Goal: Task Accomplishment & Management: Use online tool/utility

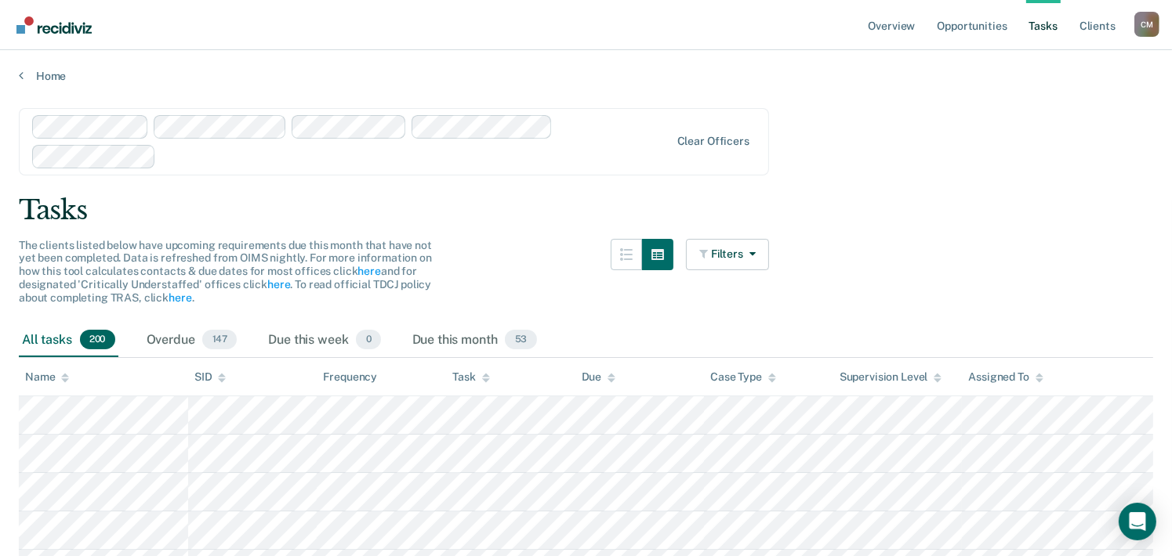
click at [596, 197] on div "Tasks" at bounding box center [586, 210] width 1134 height 32
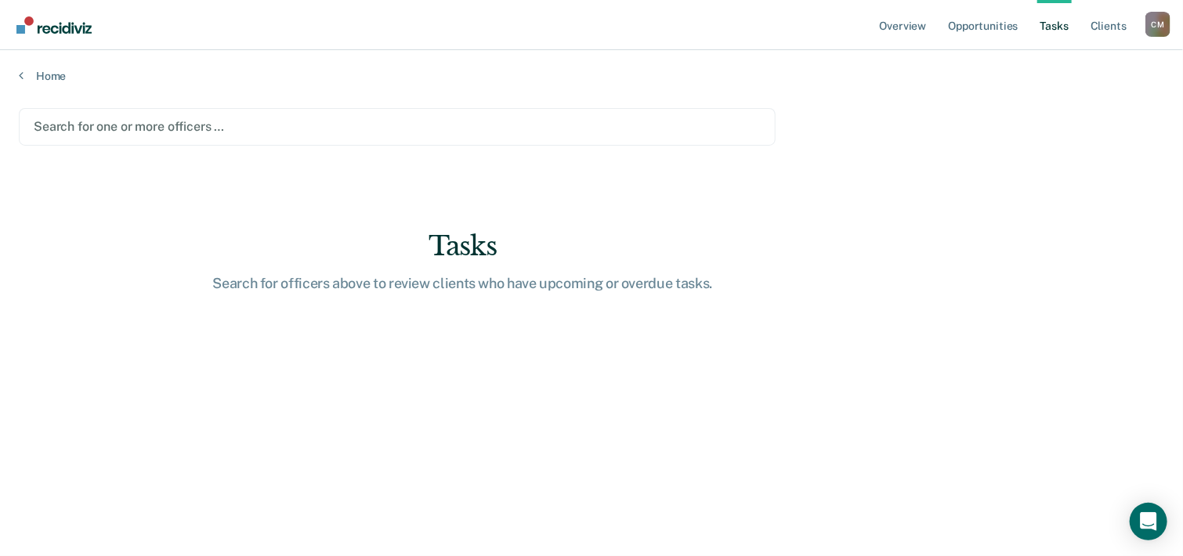
click at [205, 126] on div at bounding box center [397, 127] width 727 height 18
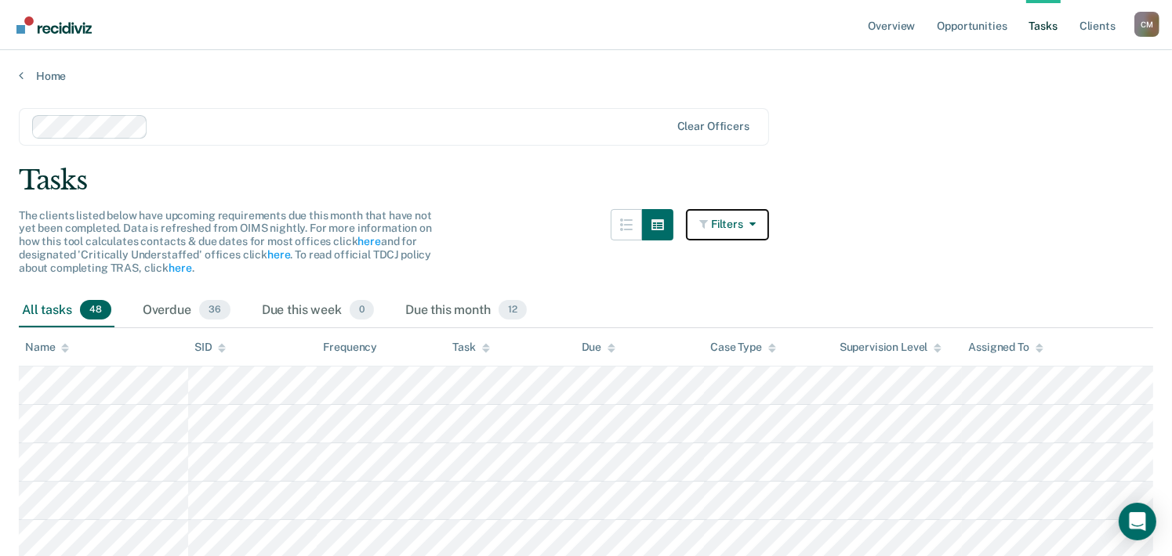
click at [738, 223] on button "Filters" at bounding box center [727, 224] width 83 height 31
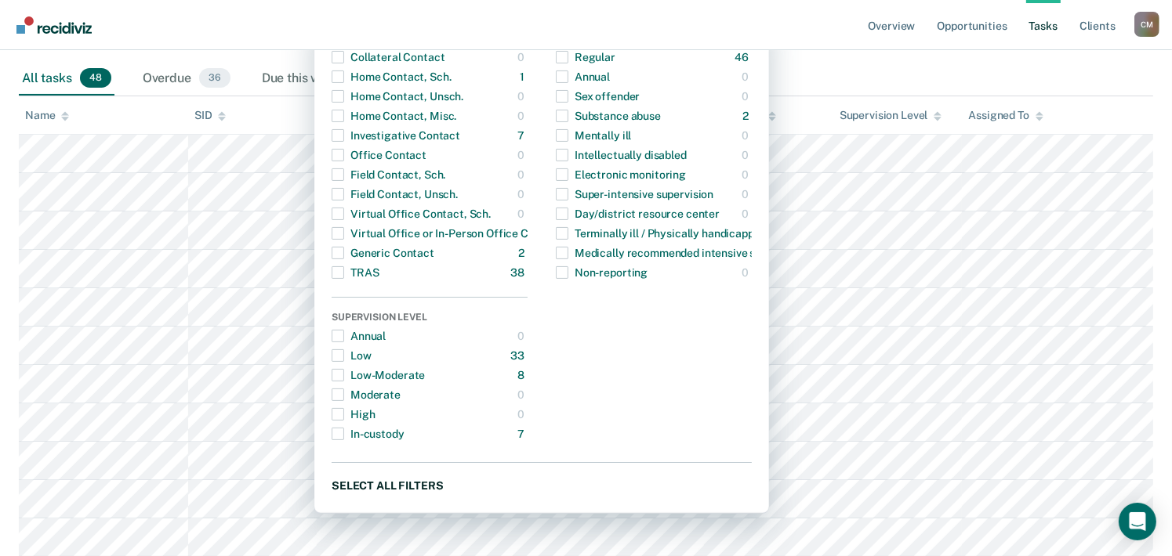
scroll to position [235, 0]
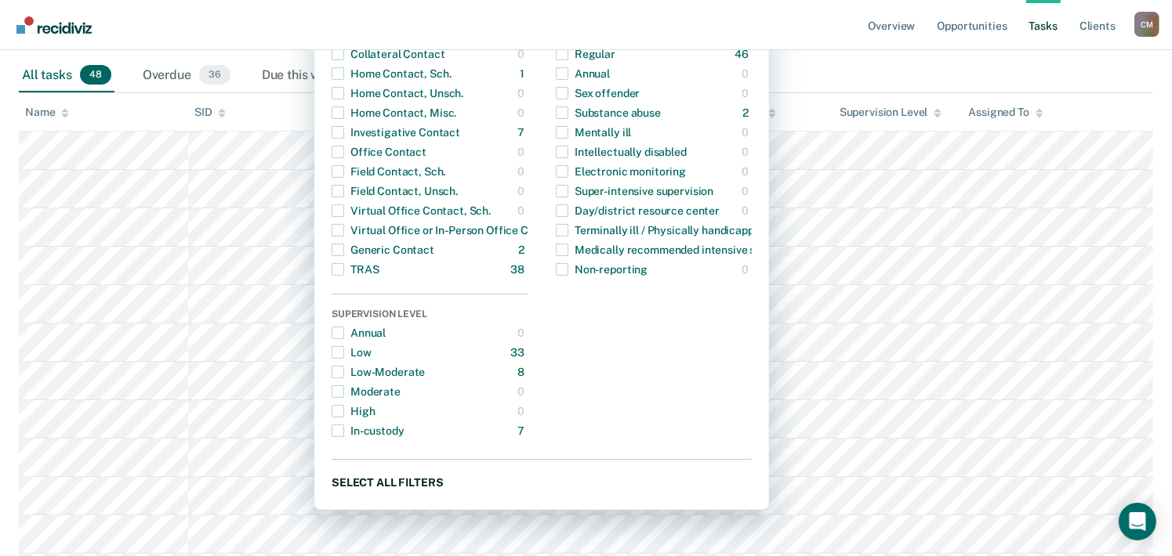
click at [424, 480] on button "Select all filters" at bounding box center [541, 483] width 420 height 20
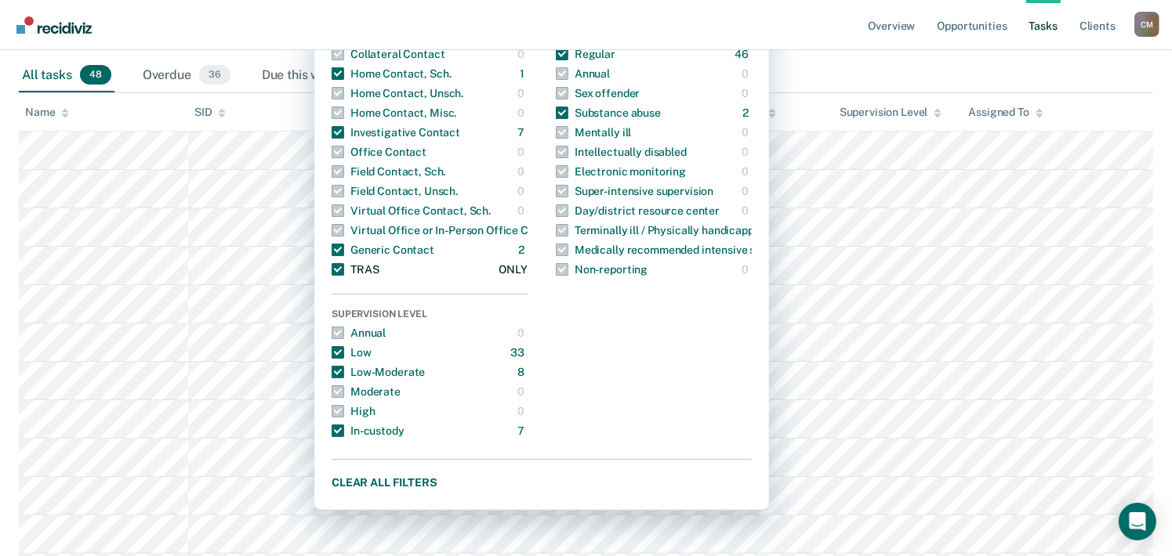
click at [344, 270] on span "button" at bounding box center [337, 269] width 13 height 13
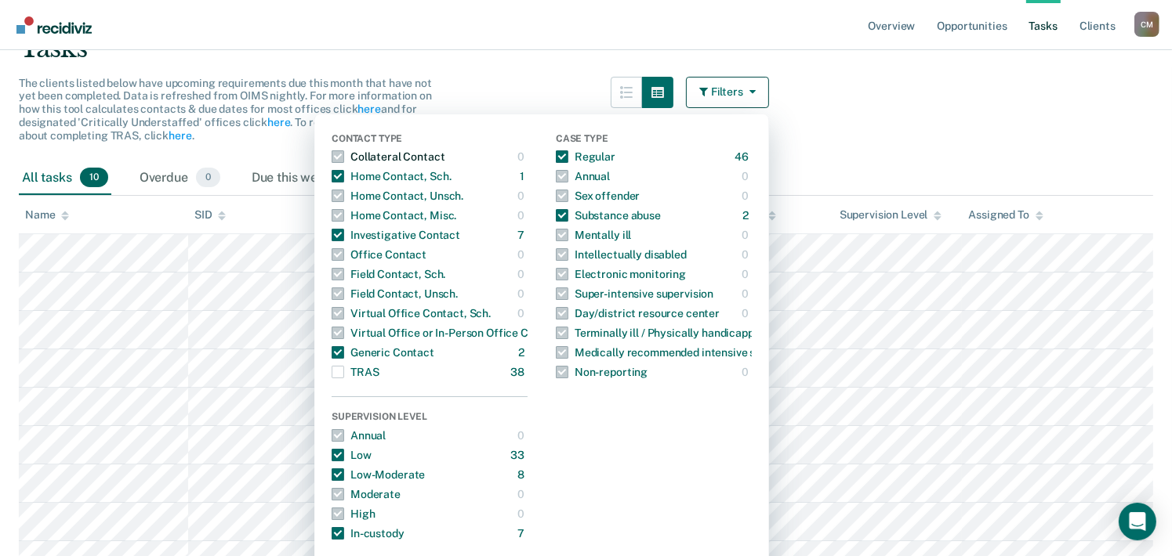
scroll to position [0, 0]
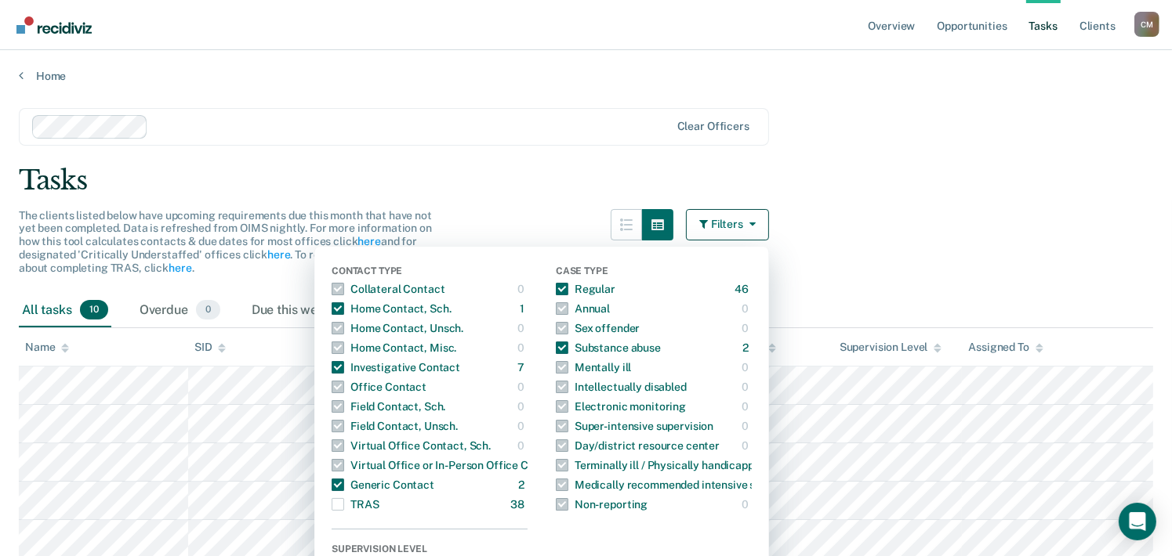
click at [596, 179] on div "Tasks" at bounding box center [586, 181] width 1134 height 32
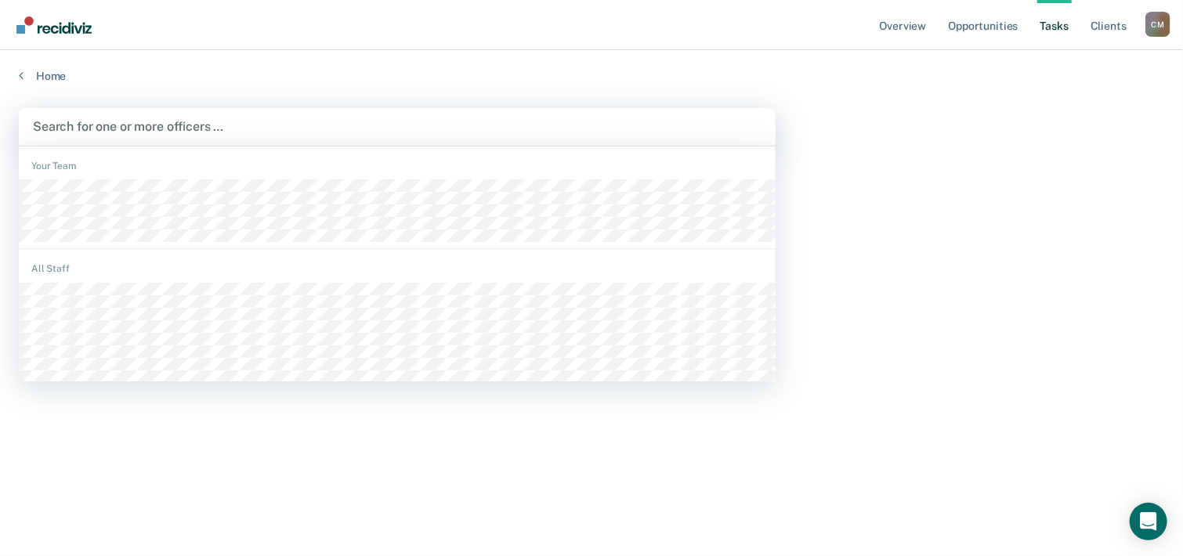
click at [288, 132] on div at bounding box center [397, 127] width 729 height 18
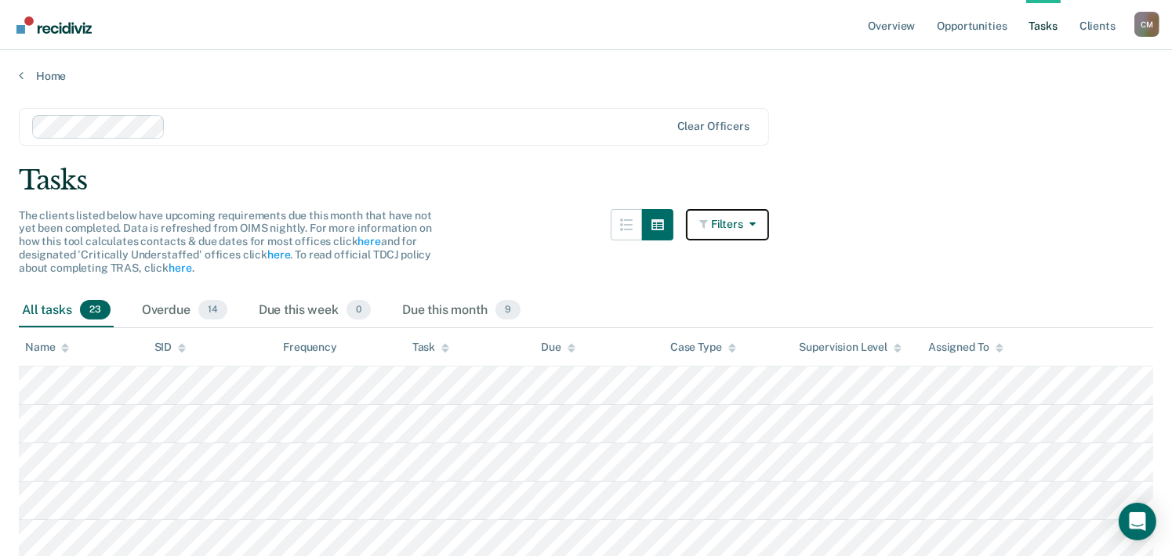
click at [711, 222] on icon "button" at bounding box center [705, 224] width 12 height 11
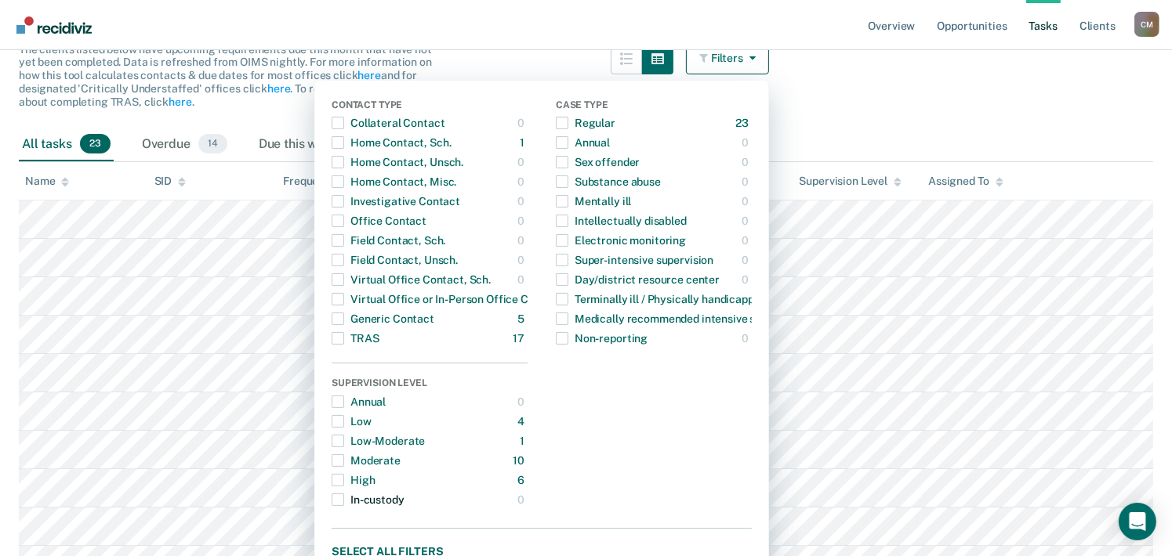
scroll to position [235, 0]
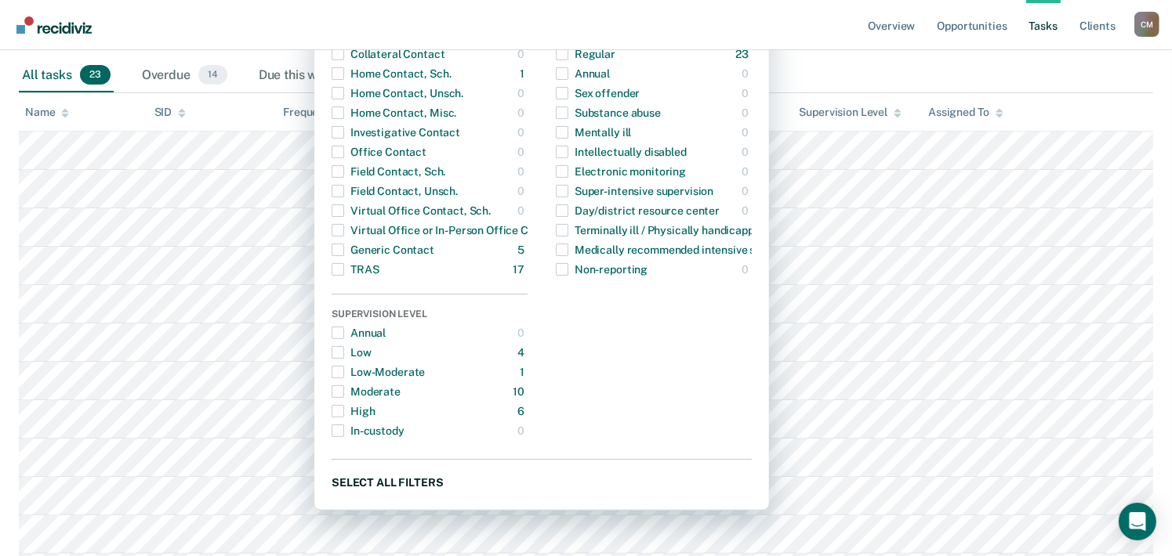
click at [425, 482] on button "Select all filters" at bounding box center [541, 483] width 420 height 20
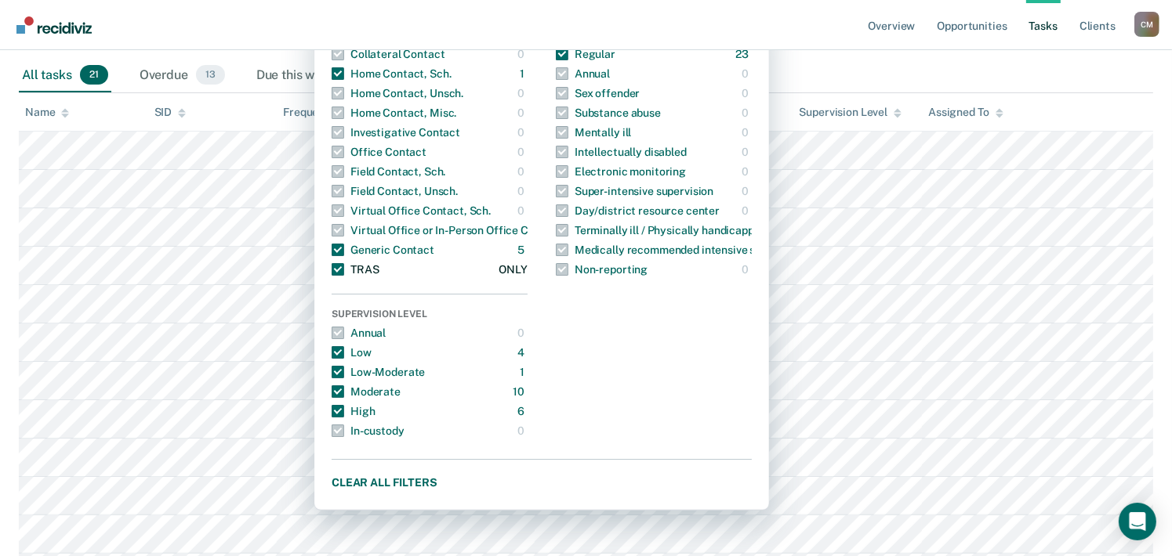
click at [344, 270] on span "button" at bounding box center [337, 269] width 13 height 13
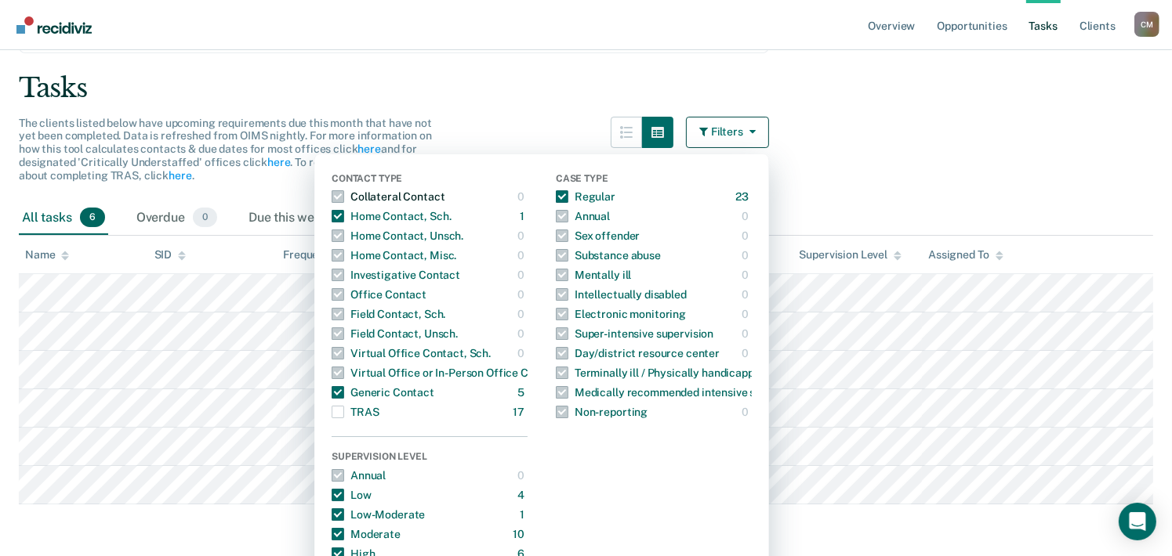
scroll to position [0, 0]
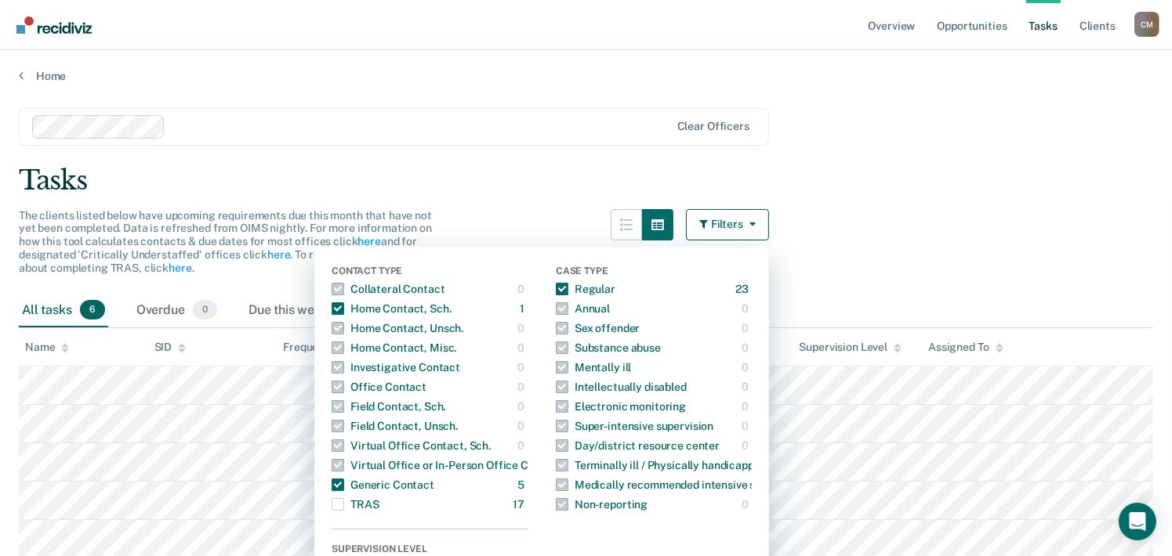
click at [536, 198] on main "Clear officers Tasks The clients listed below have upcoming requirements due th…" at bounding box center [586, 369] width 1172 height 572
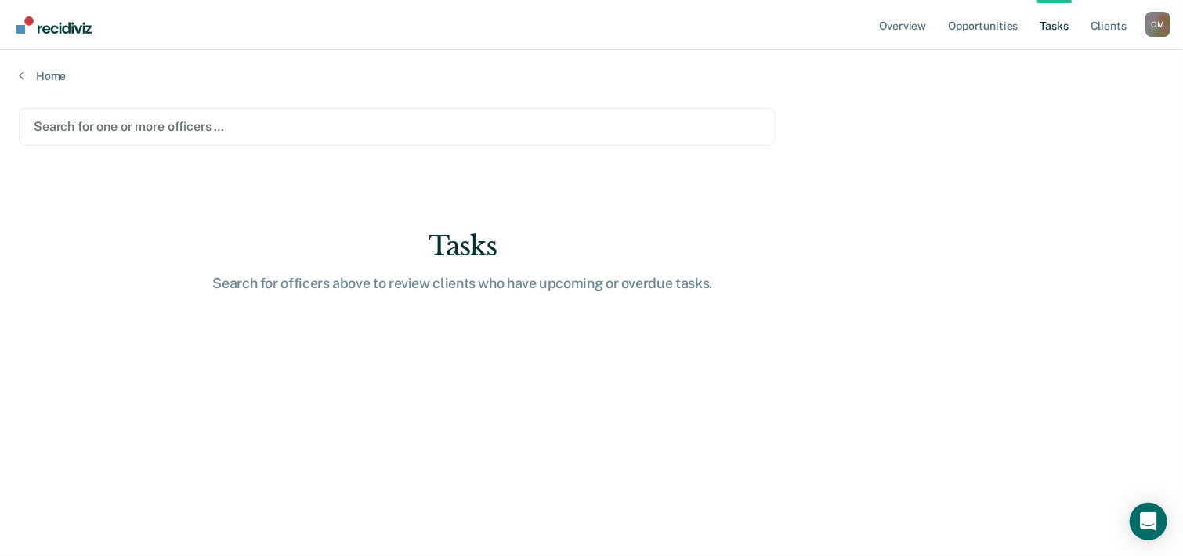
click at [244, 129] on div at bounding box center [397, 127] width 727 height 18
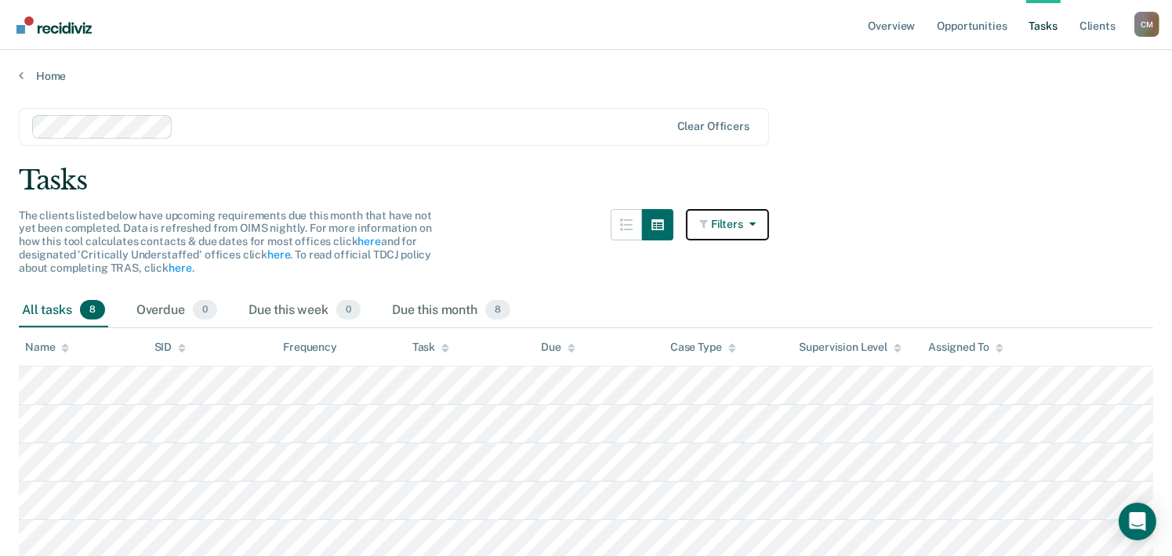
click at [722, 219] on button "Filters" at bounding box center [727, 224] width 83 height 31
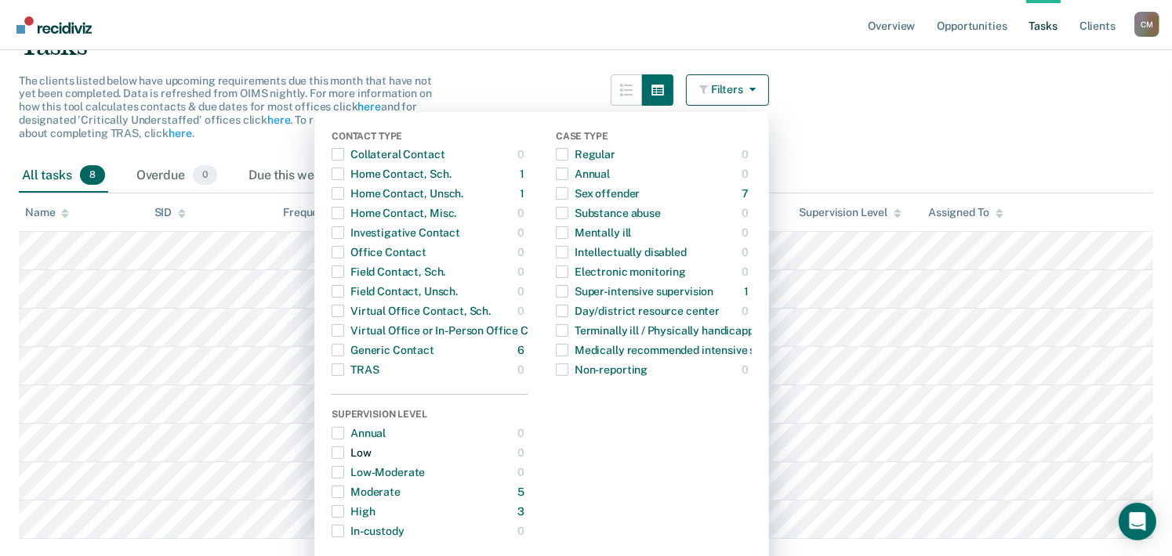
scroll to position [226, 0]
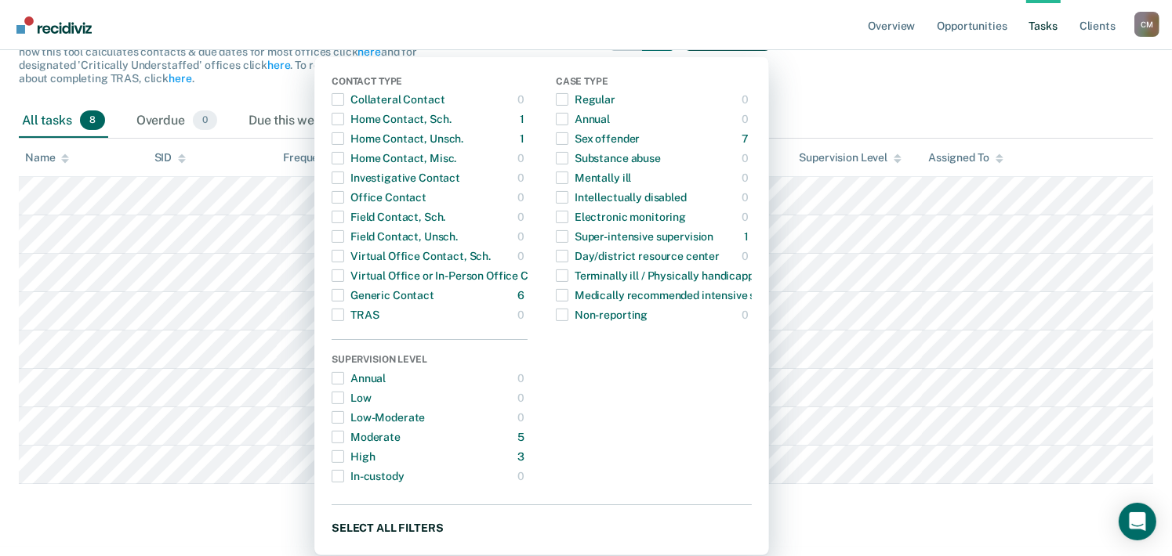
click at [382, 518] on button "Select all filters" at bounding box center [541, 528] width 420 height 20
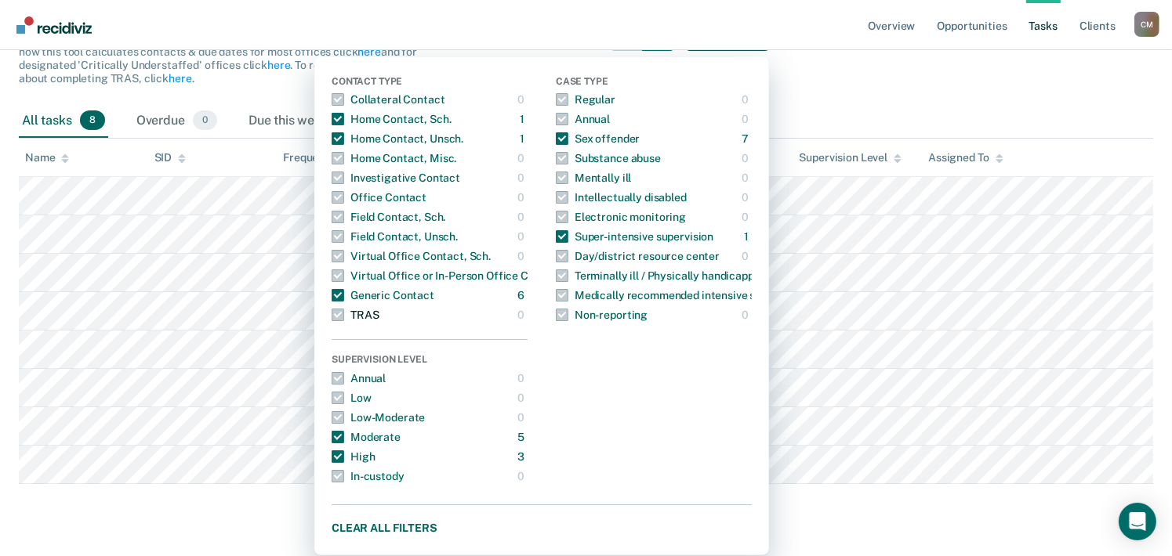
click at [344, 309] on span "button" at bounding box center [337, 315] width 13 height 13
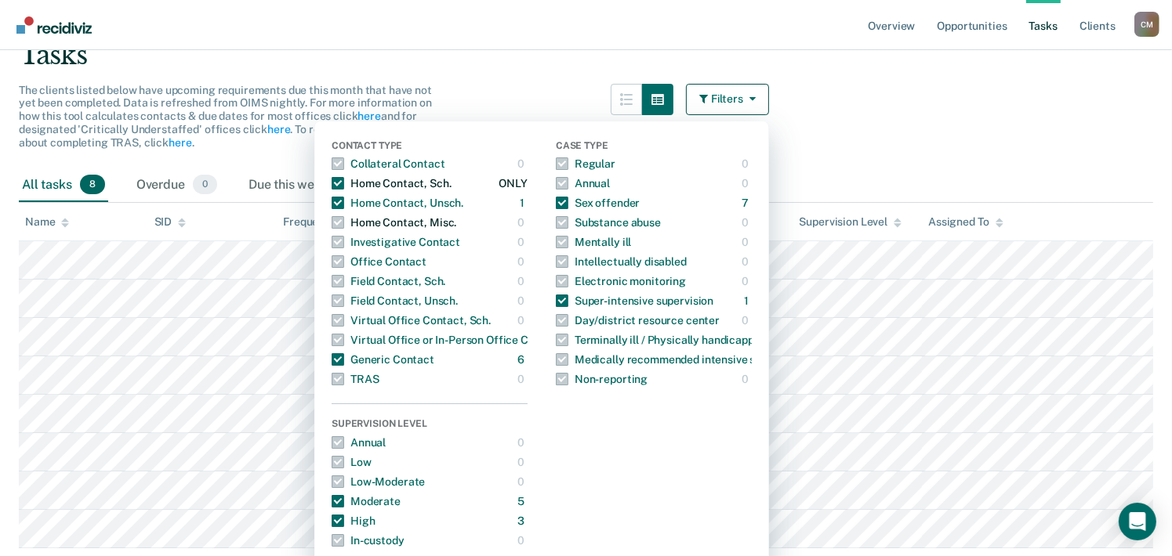
scroll to position [0, 0]
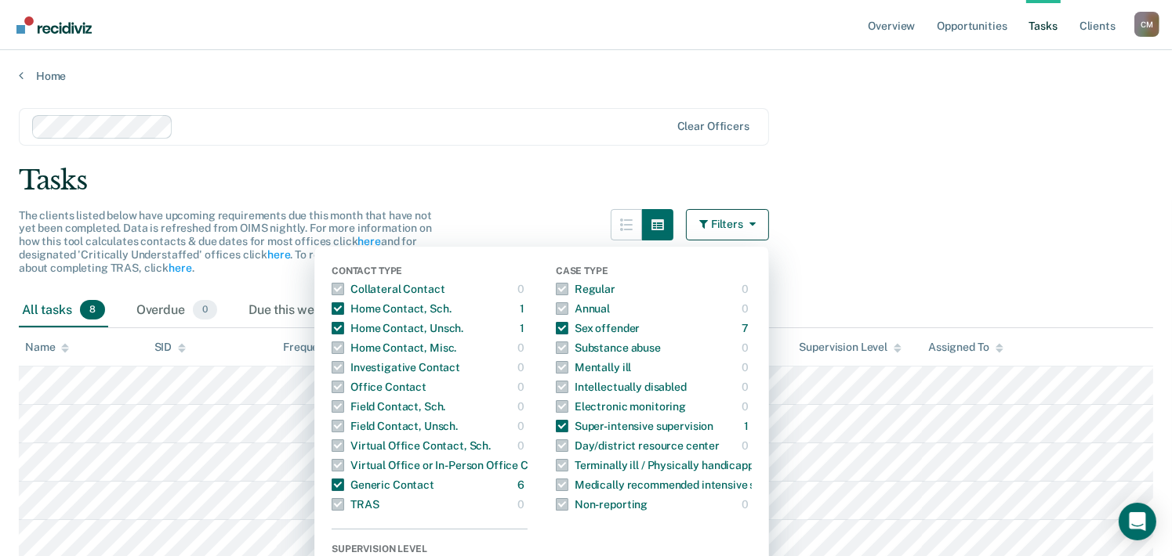
click at [733, 226] on button "Filters" at bounding box center [727, 224] width 83 height 31
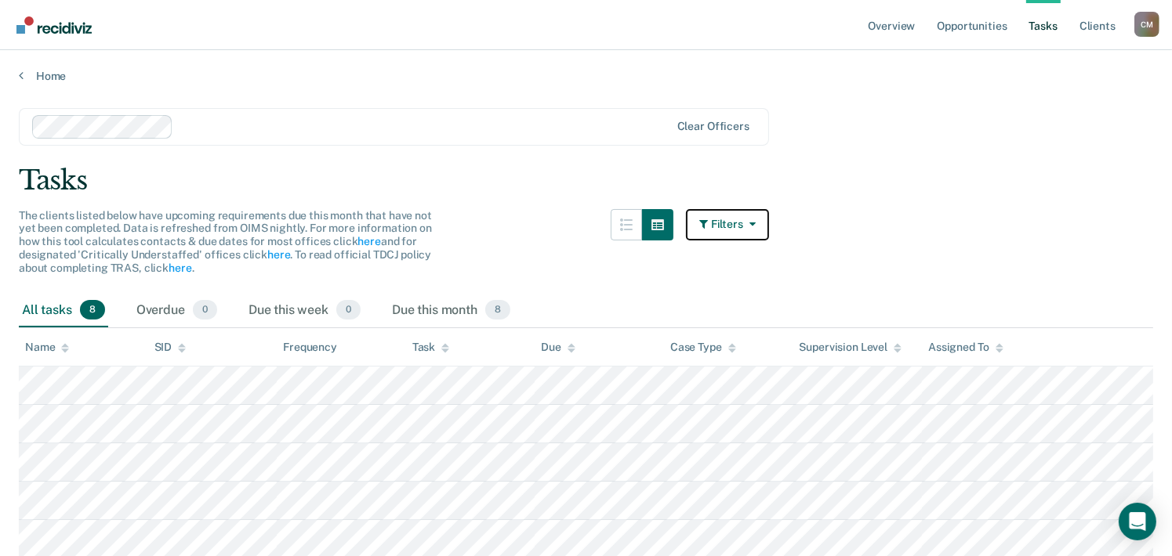
click at [733, 219] on button "Filters" at bounding box center [727, 224] width 83 height 31
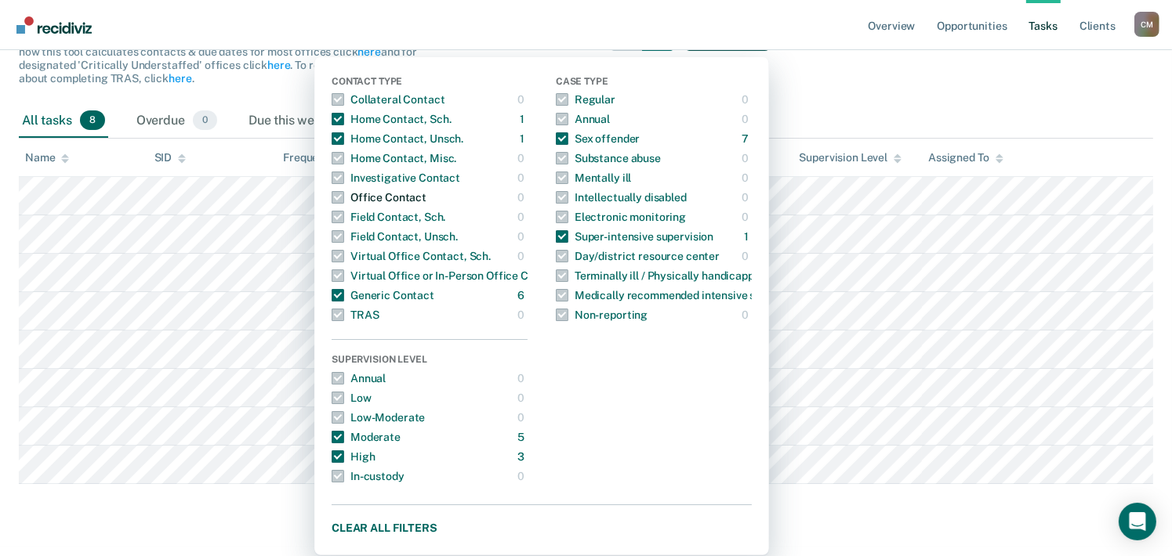
scroll to position [226, 0]
click at [440, 518] on button "Clear all filters" at bounding box center [541, 528] width 420 height 20
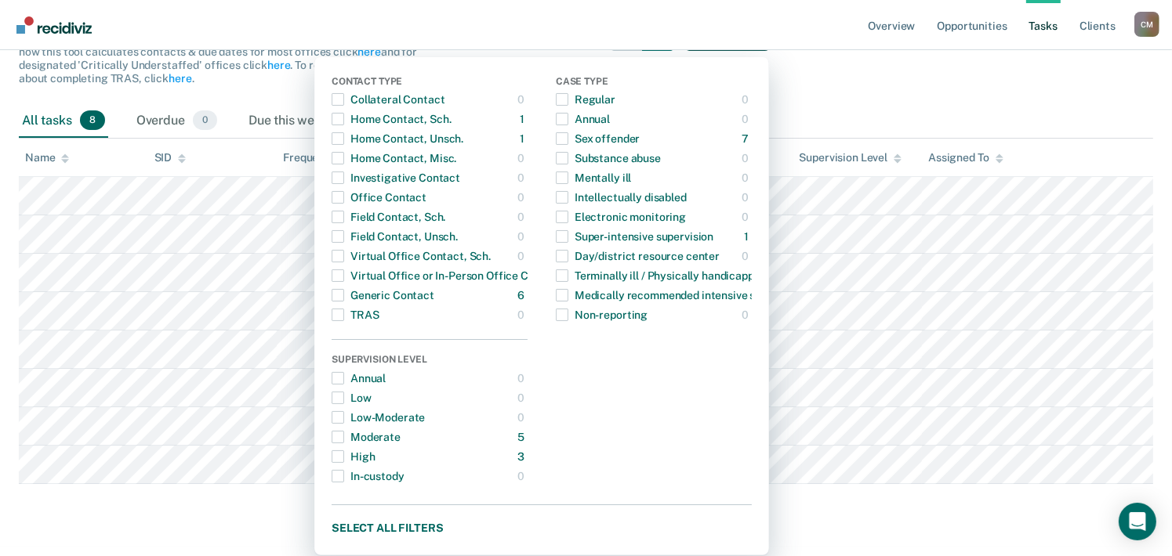
click at [523, 528] on main "Clear officers Tasks The clients listed below have upcoming requirements due th…" at bounding box center [586, 217] width 1172 height 649
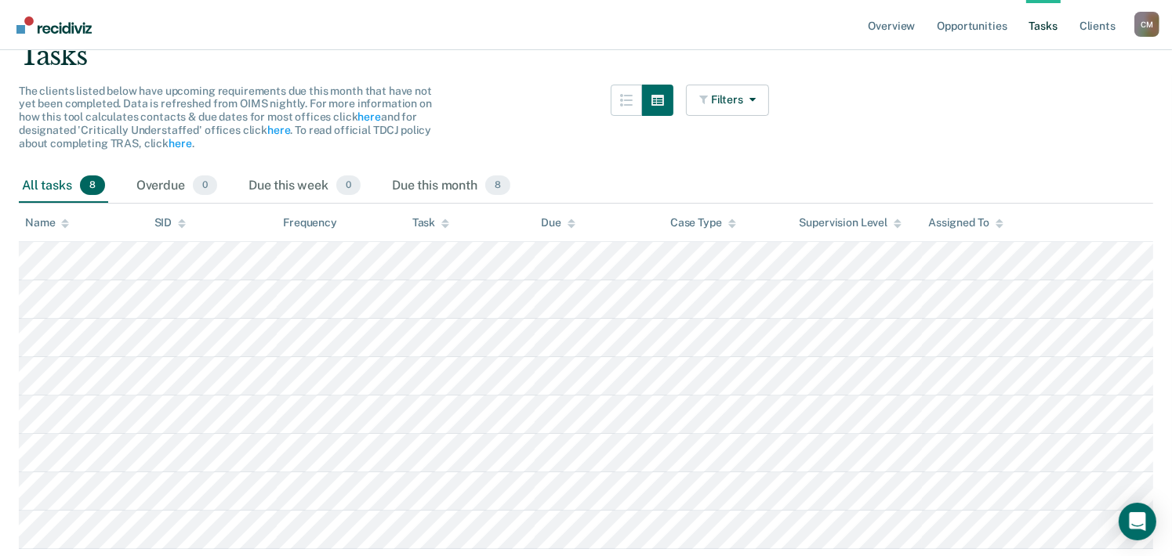
scroll to position [0, 0]
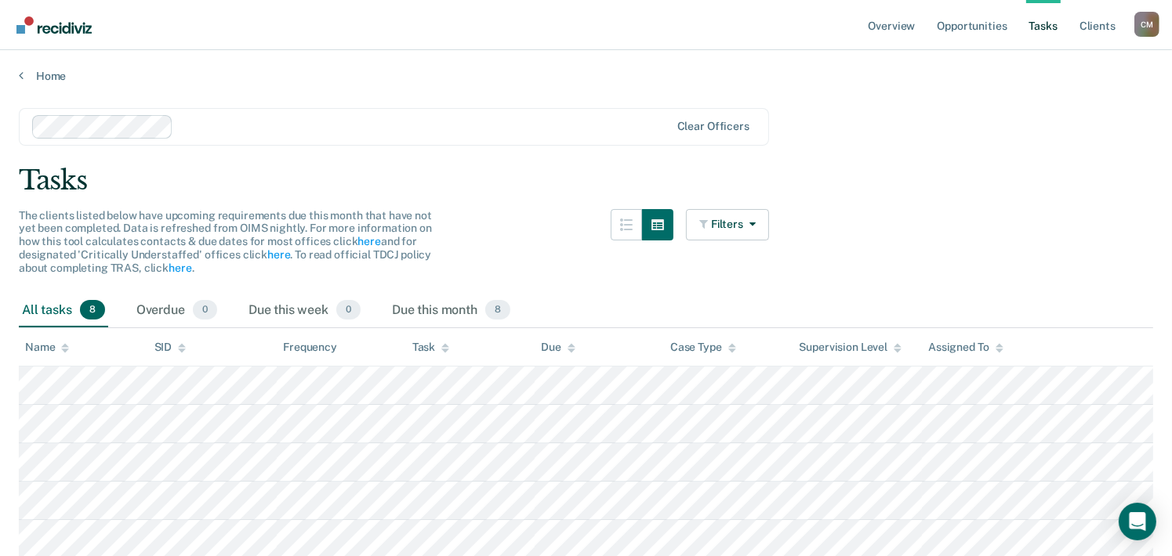
click at [226, 128] on div at bounding box center [424, 127] width 490 height 18
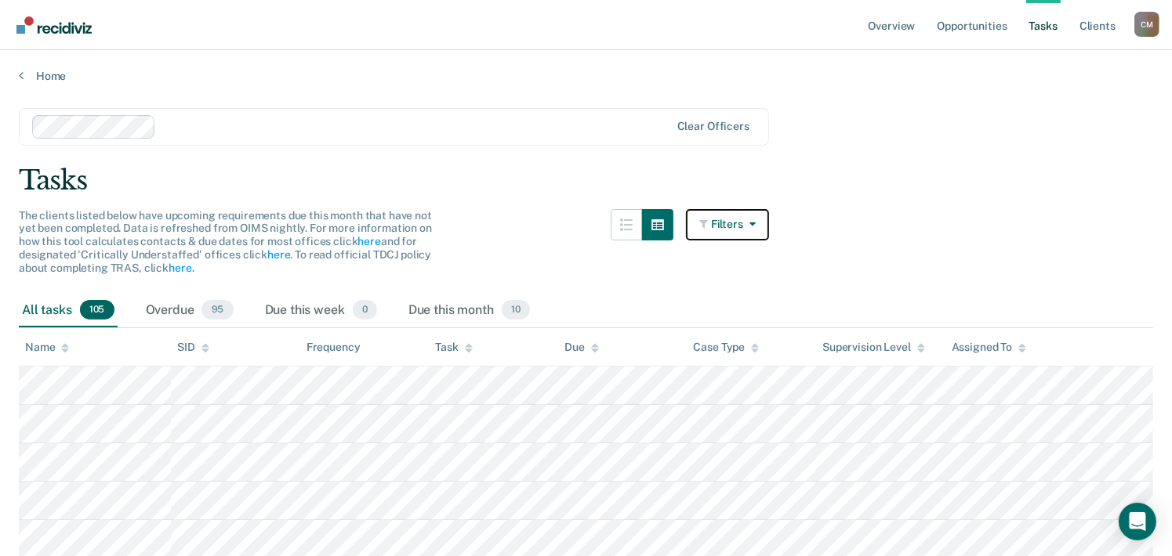
click at [730, 224] on button "Filters" at bounding box center [727, 224] width 83 height 31
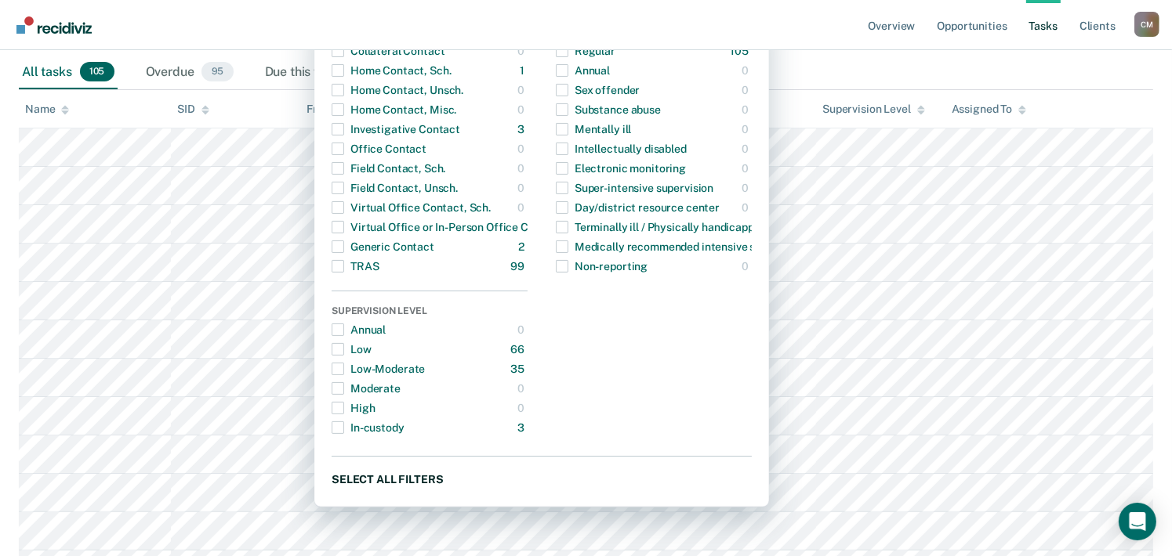
scroll to position [313, 0]
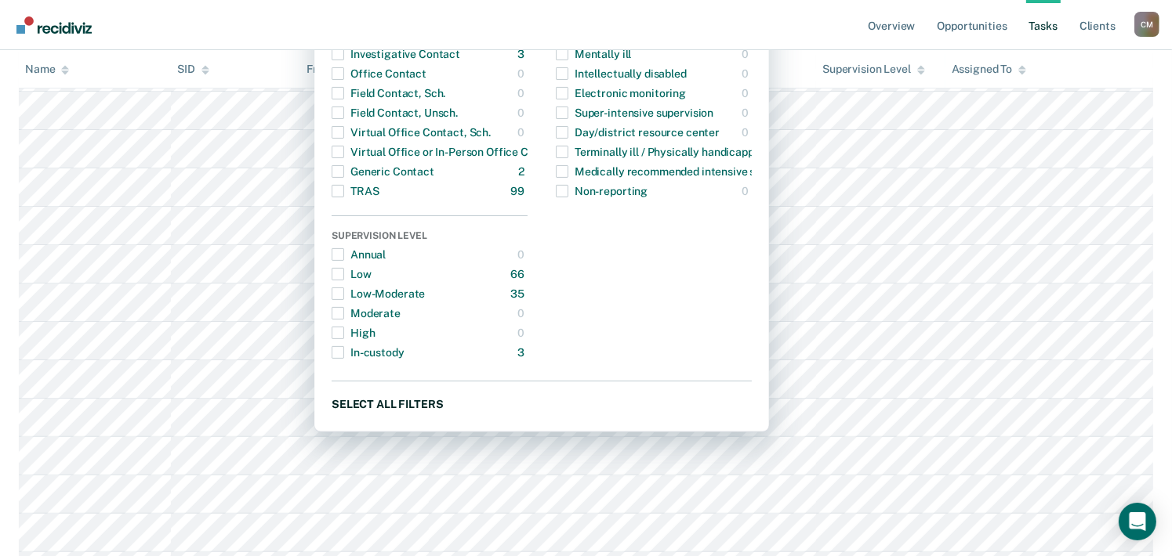
click at [405, 404] on button "Select all filters" at bounding box center [541, 404] width 420 height 20
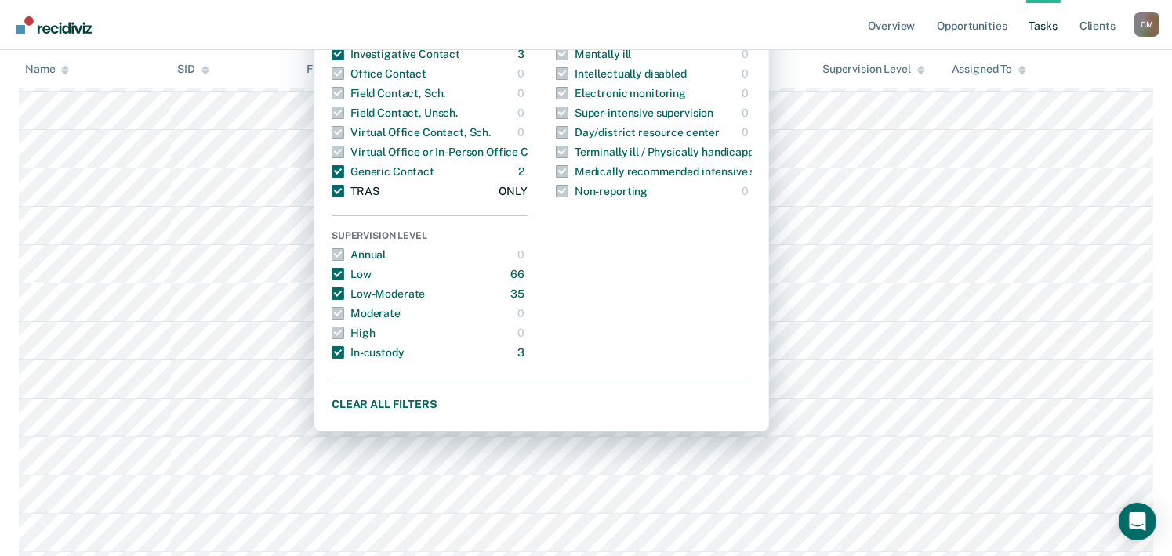
click at [344, 190] on span "button" at bounding box center [337, 191] width 13 height 13
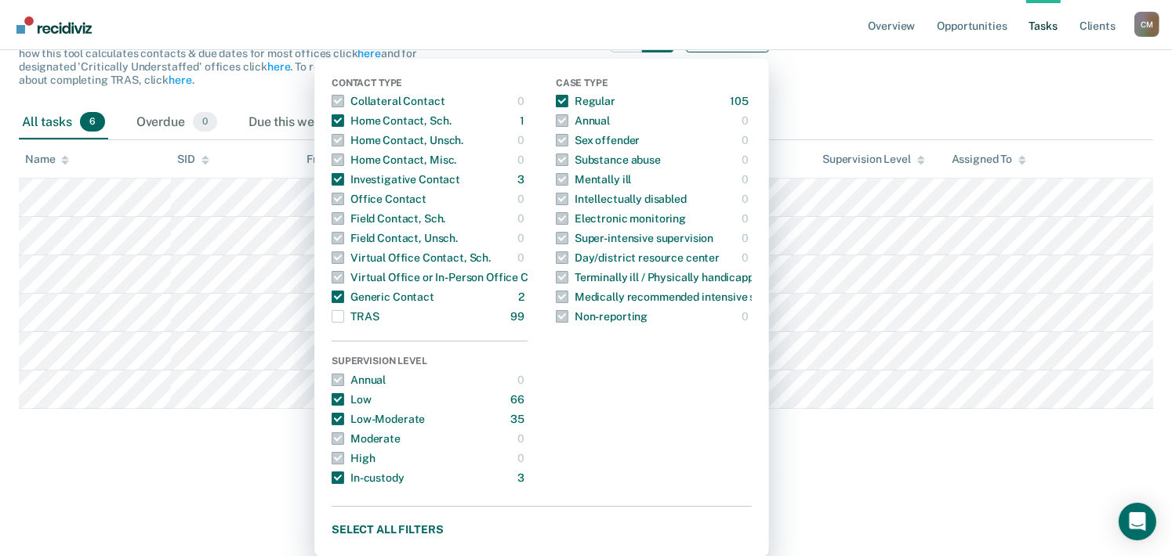
click at [272, 467] on main "Clear officers Tasks The clients listed below have upcoming requirements due th…" at bounding box center [586, 181] width 1172 height 572
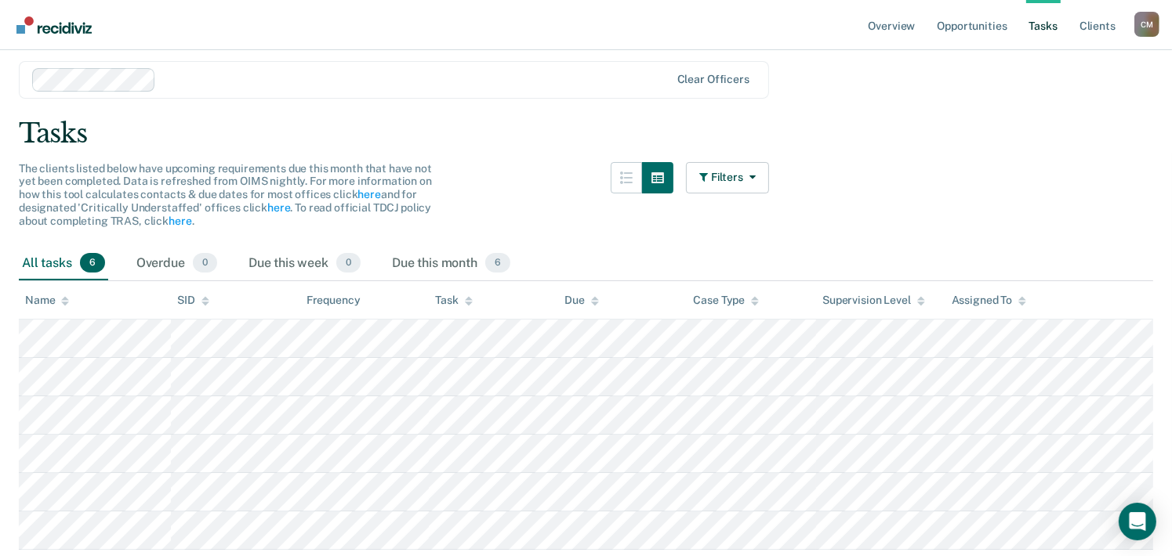
scroll to position [0, 0]
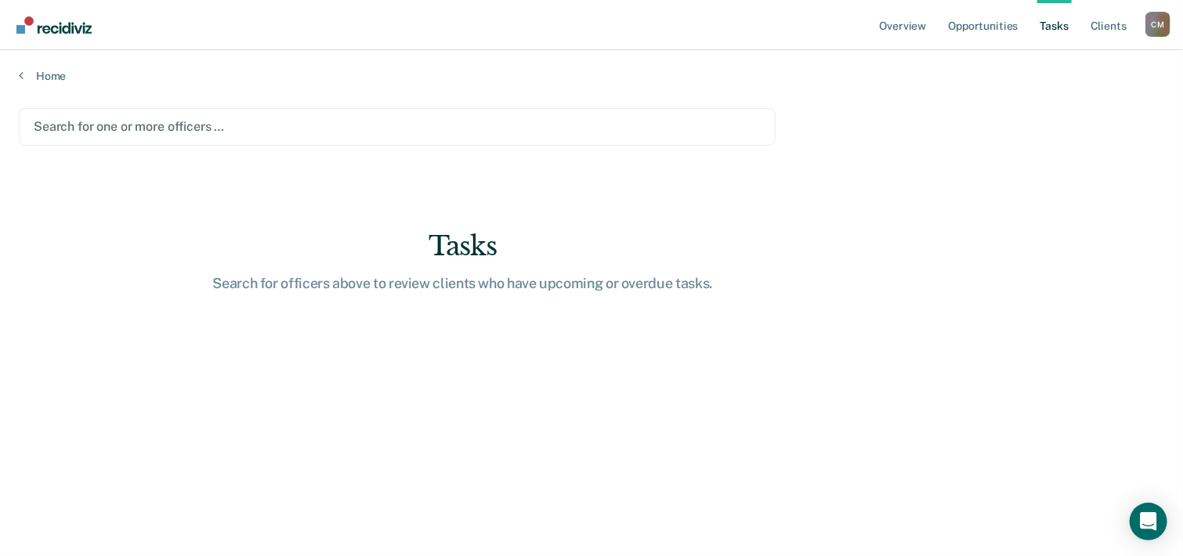
click at [184, 126] on div at bounding box center [397, 127] width 727 height 18
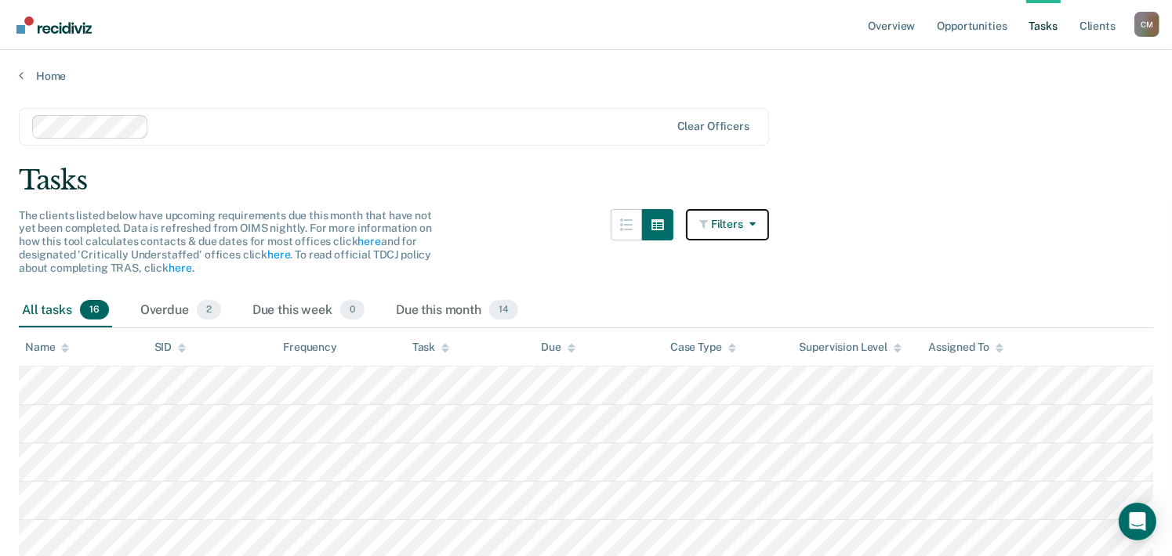
click at [711, 224] on icon "button" at bounding box center [705, 224] width 12 height 11
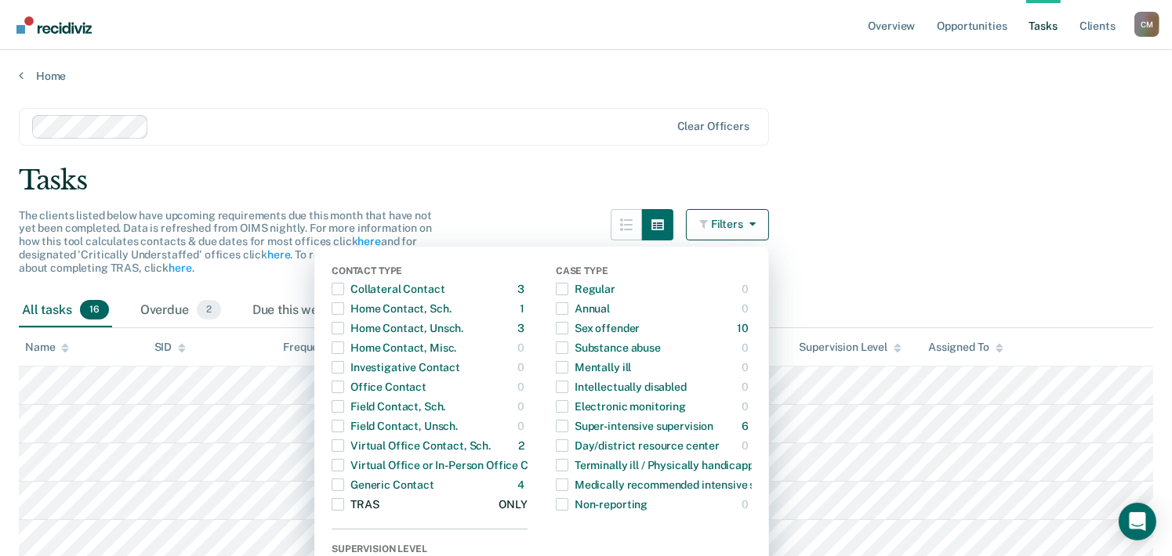
click at [344, 502] on span "button" at bounding box center [337, 504] width 13 height 13
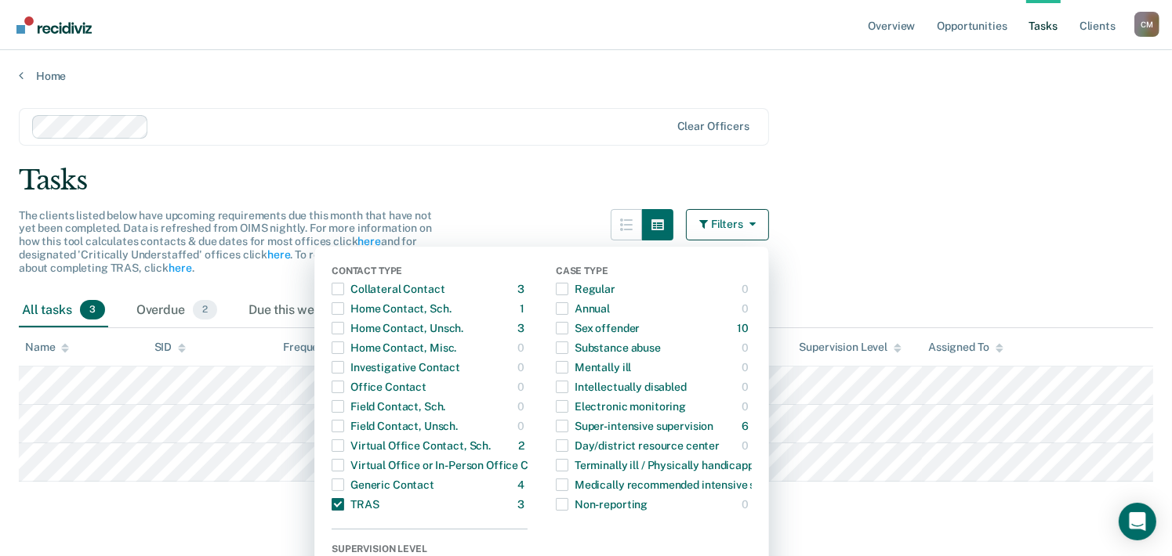
click at [491, 183] on div "Tasks" at bounding box center [586, 181] width 1134 height 32
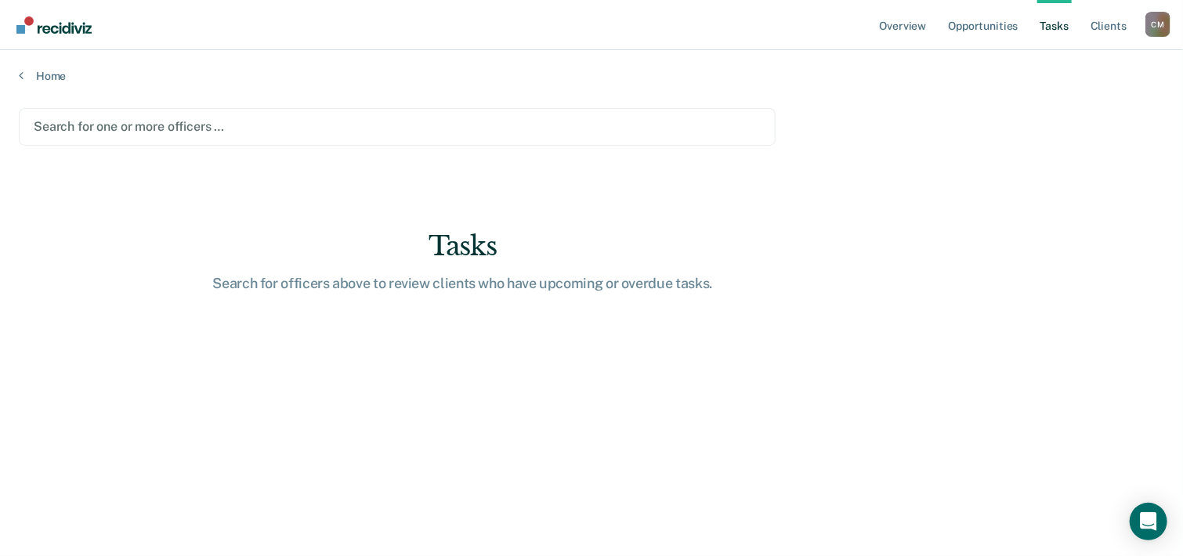
click at [342, 132] on div at bounding box center [397, 127] width 727 height 18
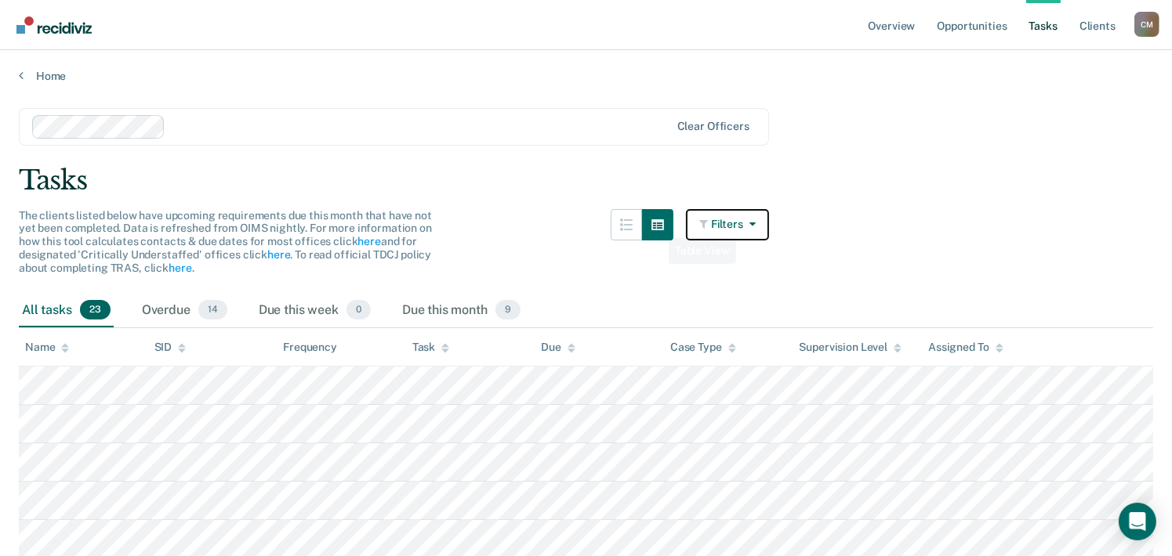
click at [718, 223] on button "Filters" at bounding box center [727, 224] width 83 height 31
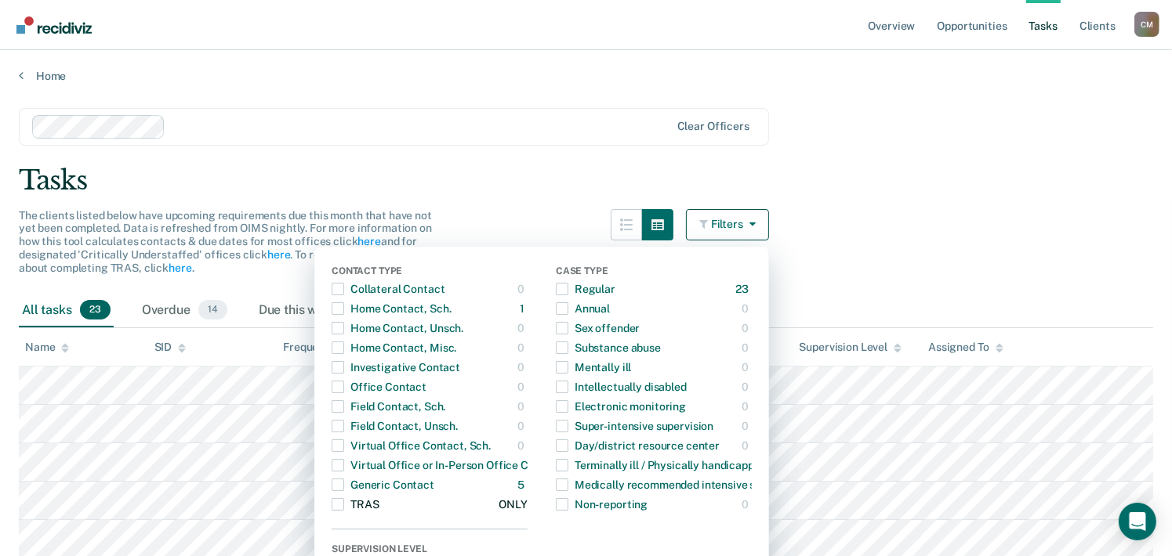
click at [344, 499] on span "button" at bounding box center [337, 504] width 13 height 13
drag, startPoint x: 458, startPoint y: 238, endPoint x: 464, endPoint y: 233, distance: 8.3
click at [464, 233] on div "The clients listed below have upcoming requirements due this month that have no…" at bounding box center [394, 251] width 750 height 85
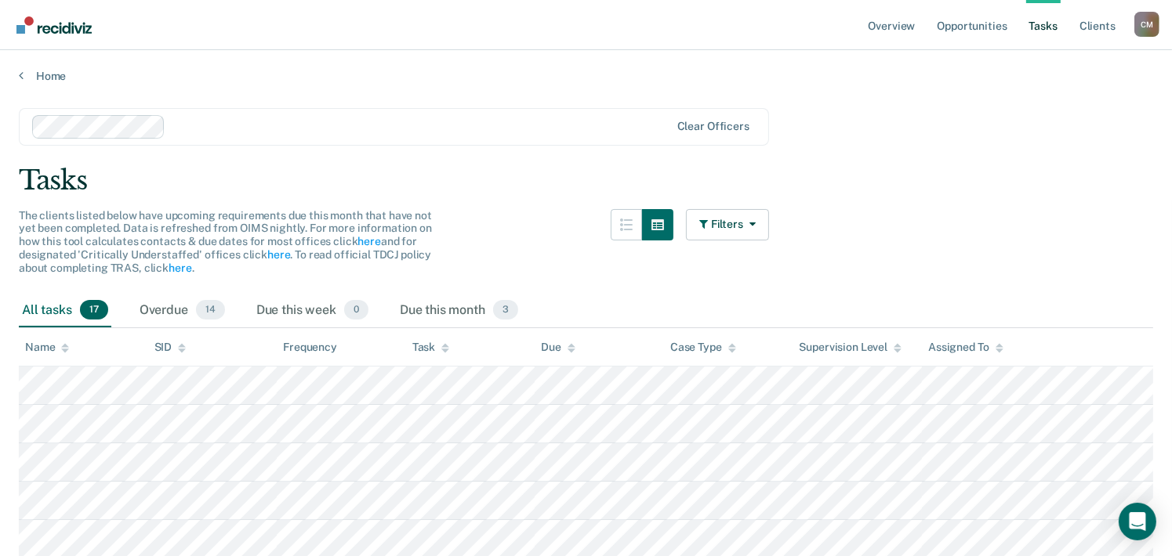
drag, startPoint x: 464, startPoint y: 233, endPoint x: 592, endPoint y: 256, distance: 129.9
click at [592, 255] on div "The clients listed below have upcoming requirements due this month that have no…" at bounding box center [394, 251] width 750 height 85
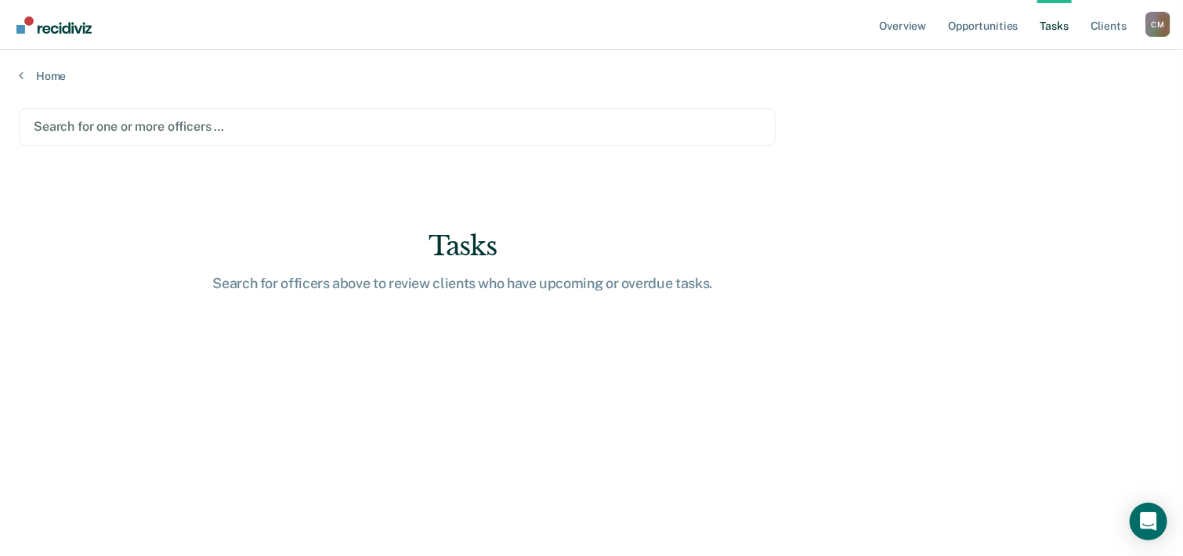
click at [254, 129] on div at bounding box center [397, 127] width 727 height 18
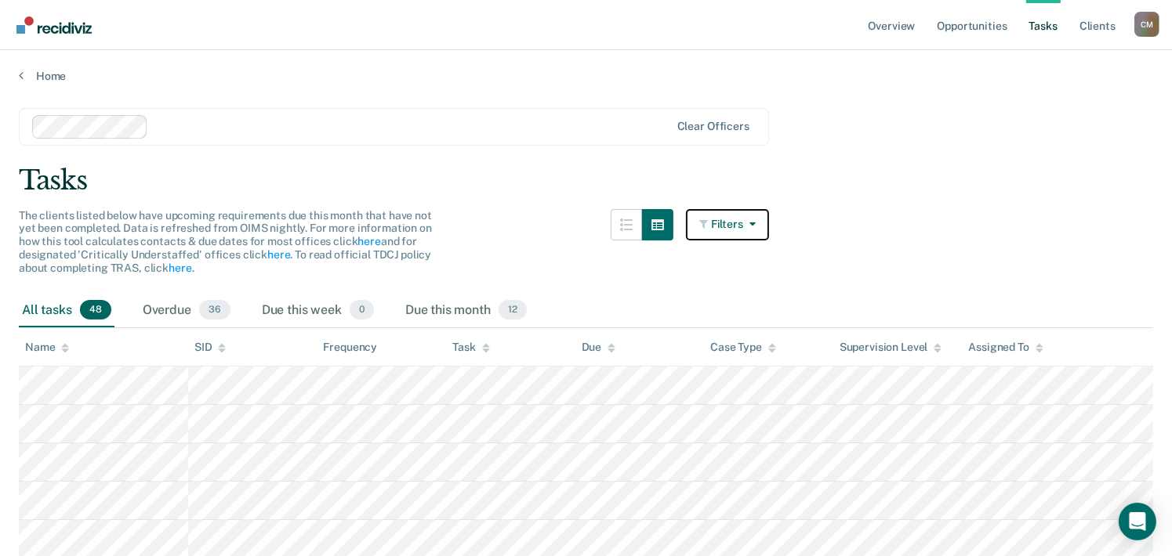
click at [708, 215] on button "Filters" at bounding box center [727, 224] width 83 height 31
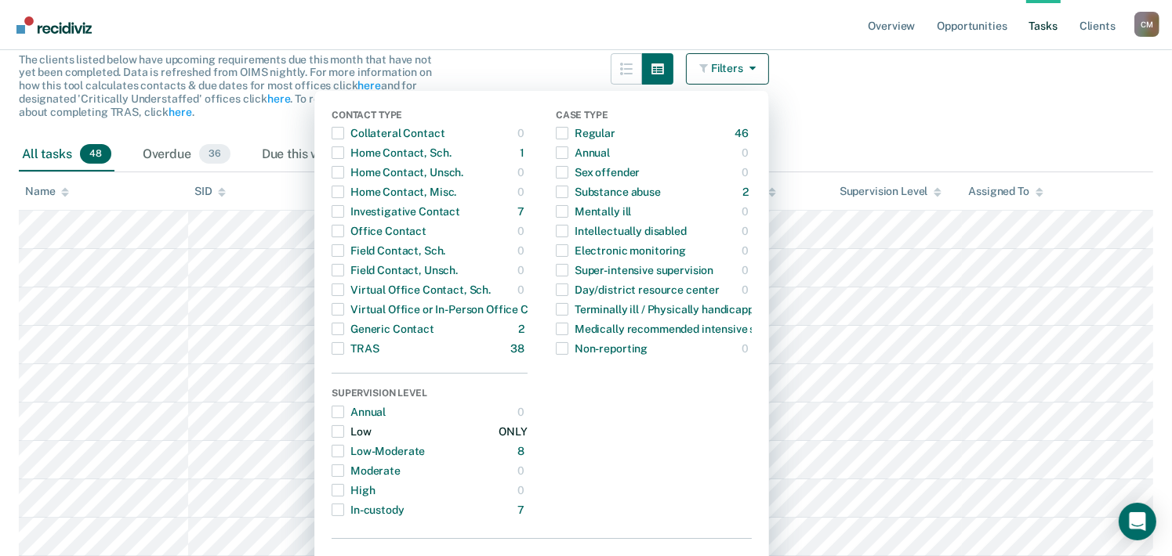
scroll to position [157, 0]
click at [344, 347] on span "button" at bounding box center [337, 348] width 13 height 13
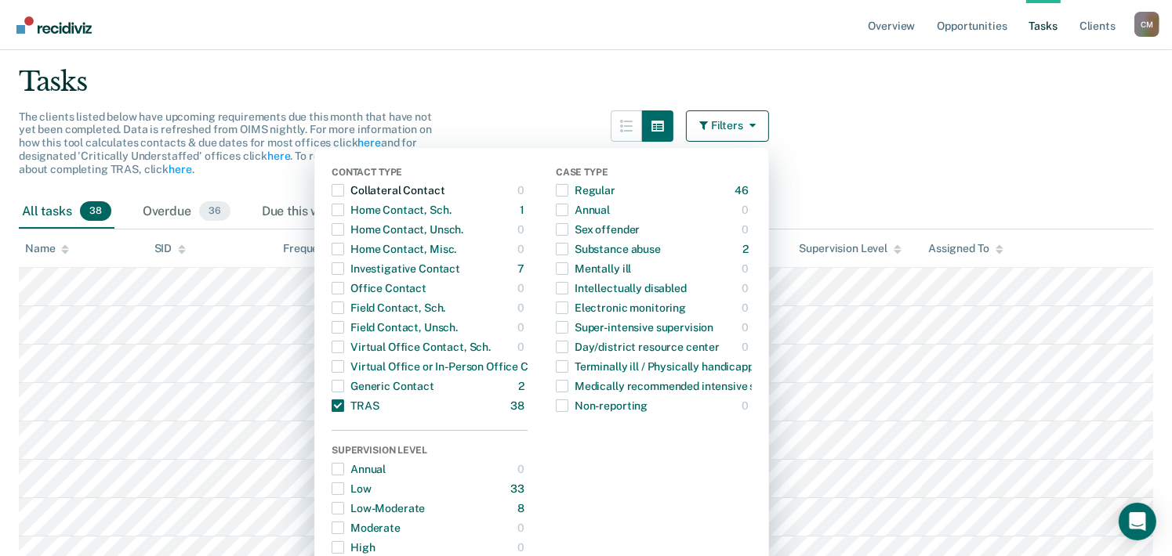
scroll to position [0, 0]
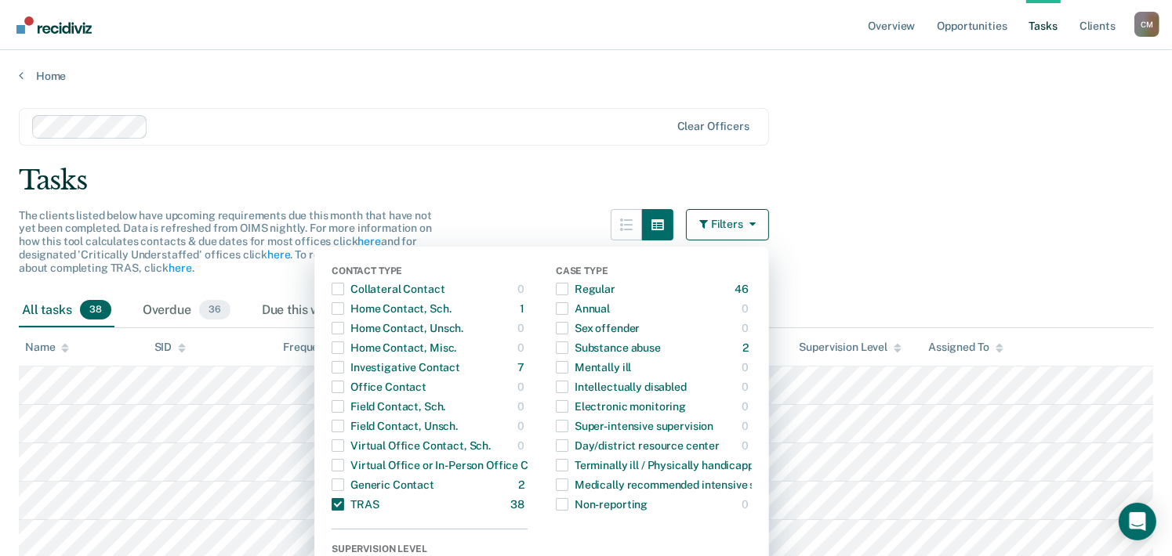
click at [484, 179] on div "Tasks" at bounding box center [586, 181] width 1134 height 32
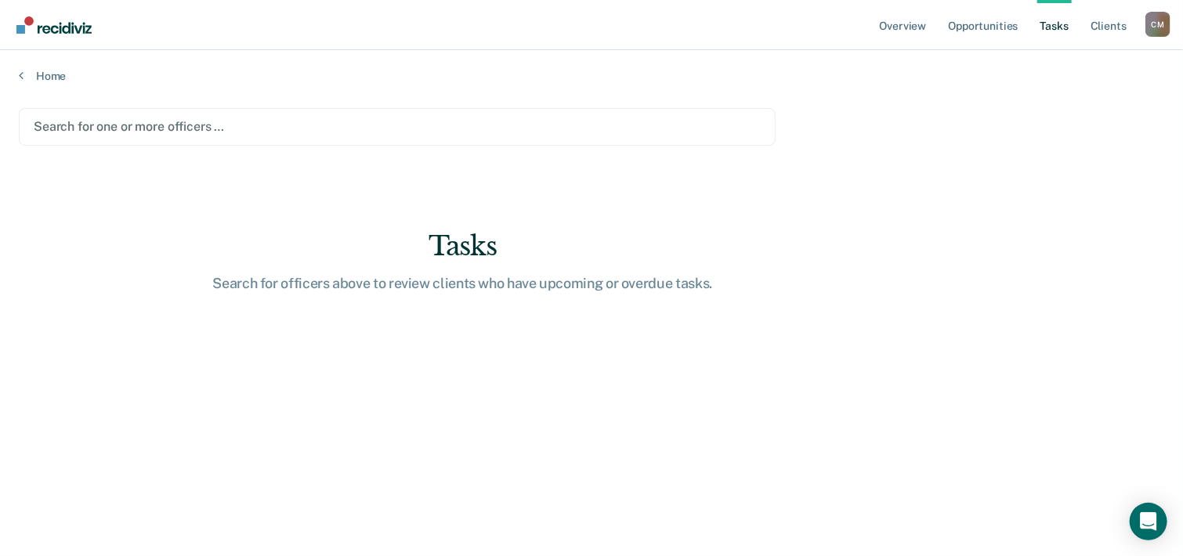
click at [249, 129] on div at bounding box center [397, 127] width 727 height 18
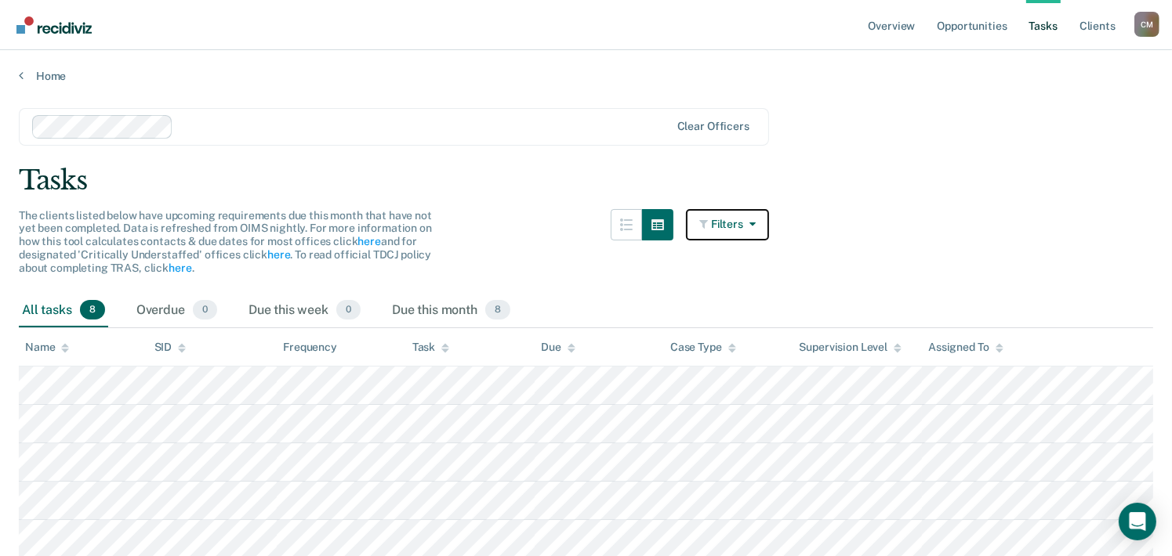
click at [709, 226] on icon "button" at bounding box center [705, 224] width 12 height 11
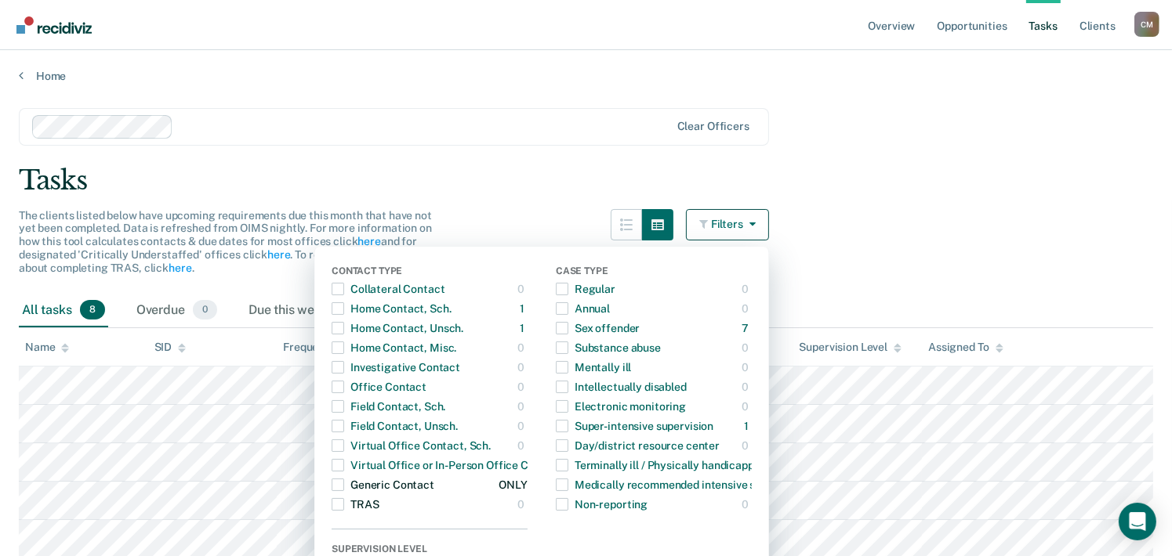
drag, startPoint x: 348, startPoint y: 507, endPoint x: 391, endPoint y: 484, distance: 48.7
click at [344, 505] on span "button" at bounding box center [337, 504] width 13 height 13
click at [344, 507] on span "button" at bounding box center [337, 504] width 13 height 13
click at [523, 224] on div "The clients listed below have upcoming requirements due this month that have no…" at bounding box center [394, 251] width 750 height 85
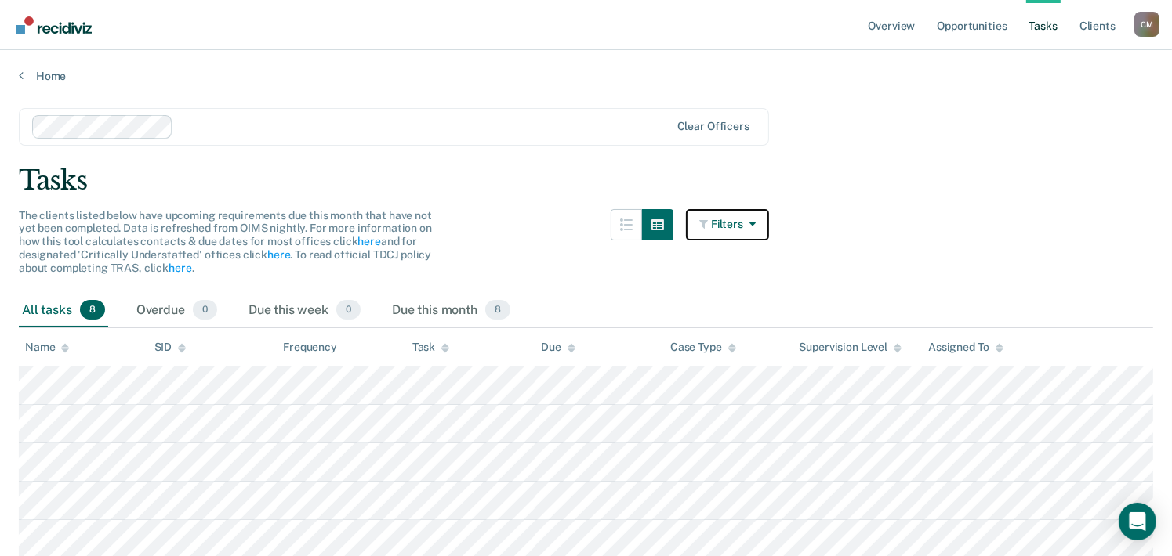
click at [719, 228] on button "Filters" at bounding box center [727, 224] width 83 height 31
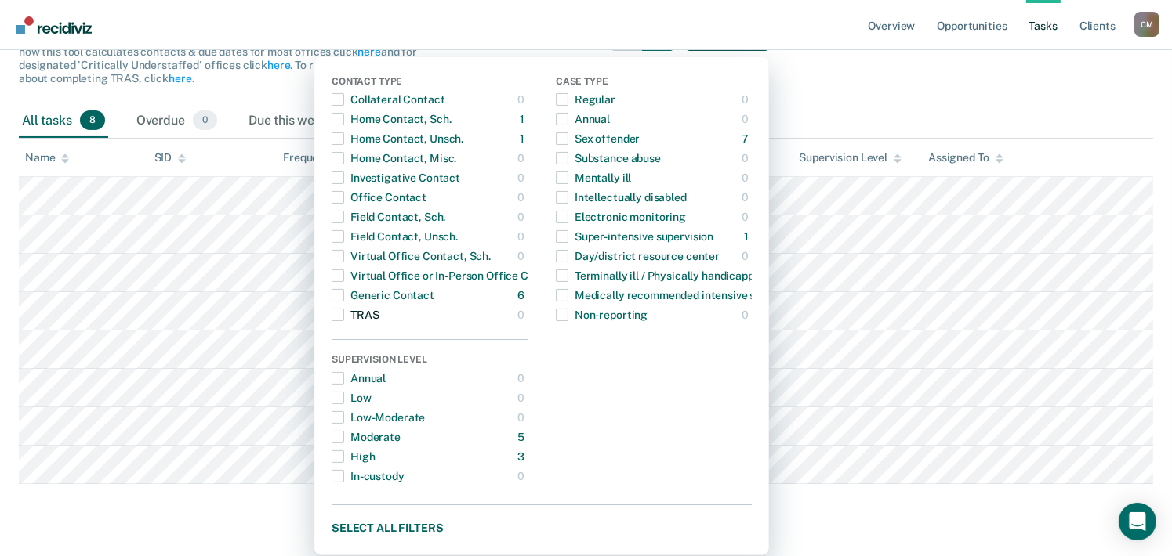
scroll to position [226, 0]
click at [344, 309] on span "button" at bounding box center [337, 315] width 13 height 13
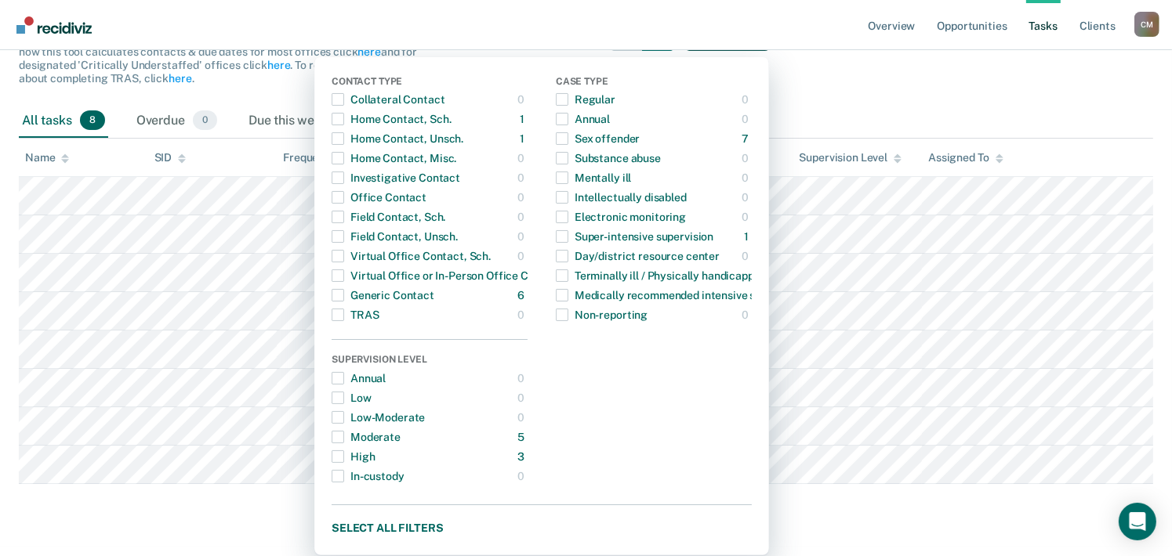
click at [263, 505] on main "Clear officers Tasks The clients listed below have upcoming requirements due th…" at bounding box center [586, 217] width 1172 height 649
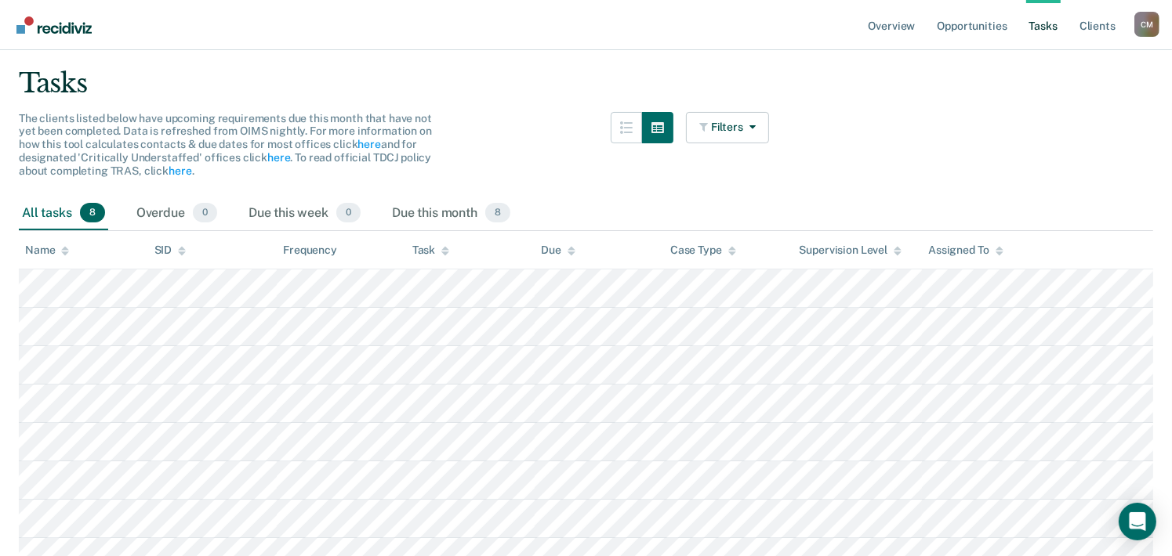
scroll to position [0, 0]
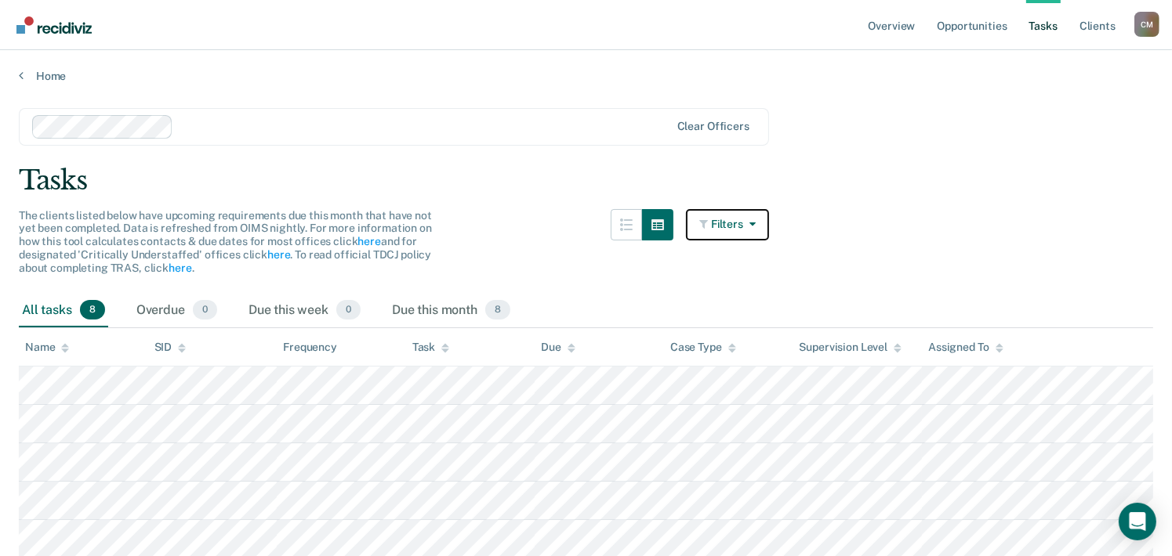
click at [724, 219] on button "Filters" at bounding box center [727, 224] width 83 height 31
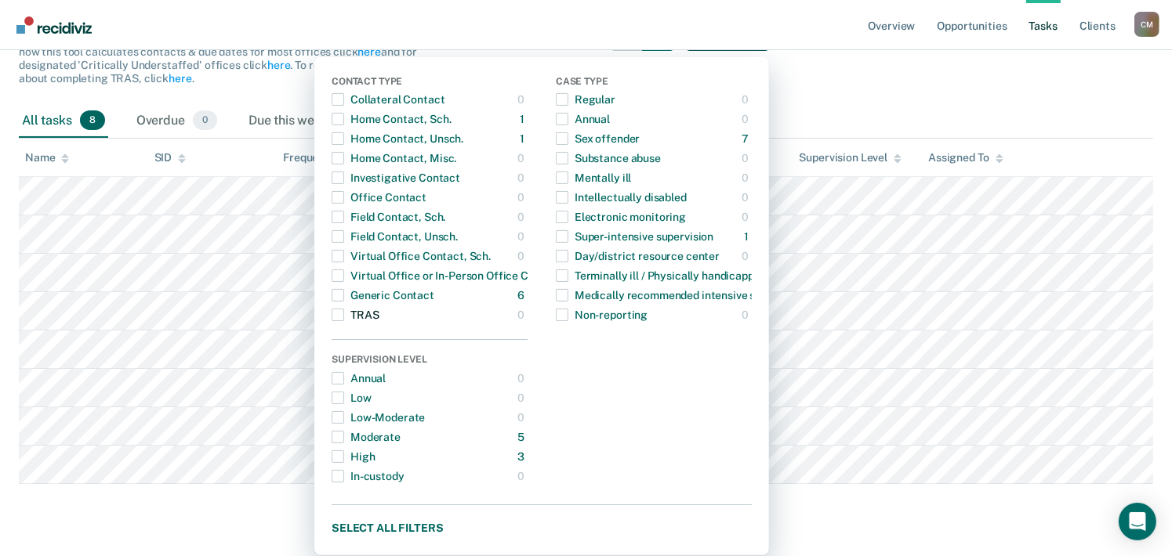
scroll to position [226, 0]
click at [432, 518] on button "Select all filters" at bounding box center [541, 528] width 420 height 20
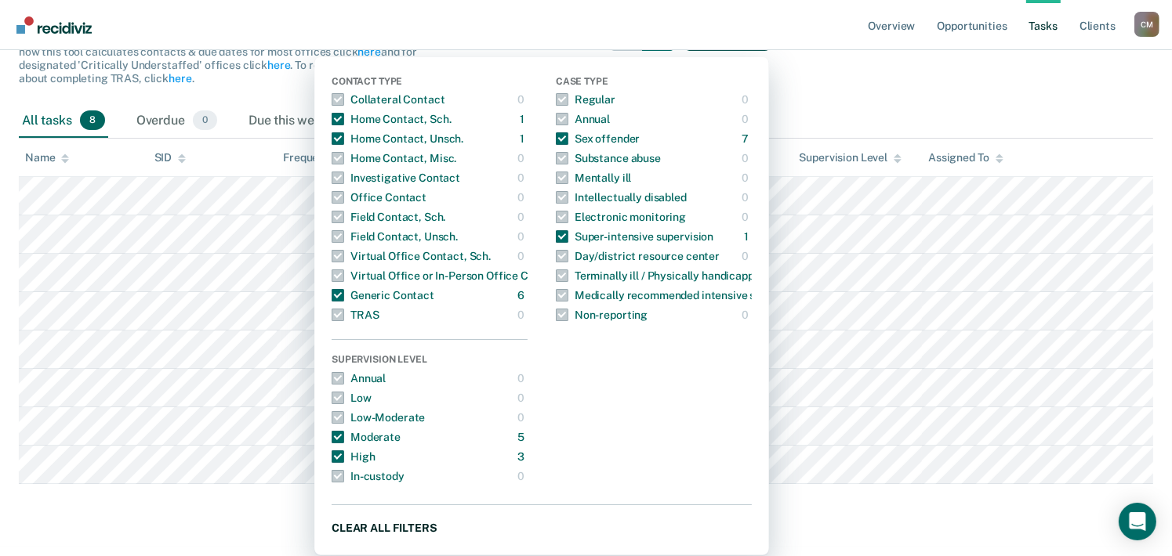
click at [424, 518] on button "Clear all filters" at bounding box center [541, 528] width 420 height 20
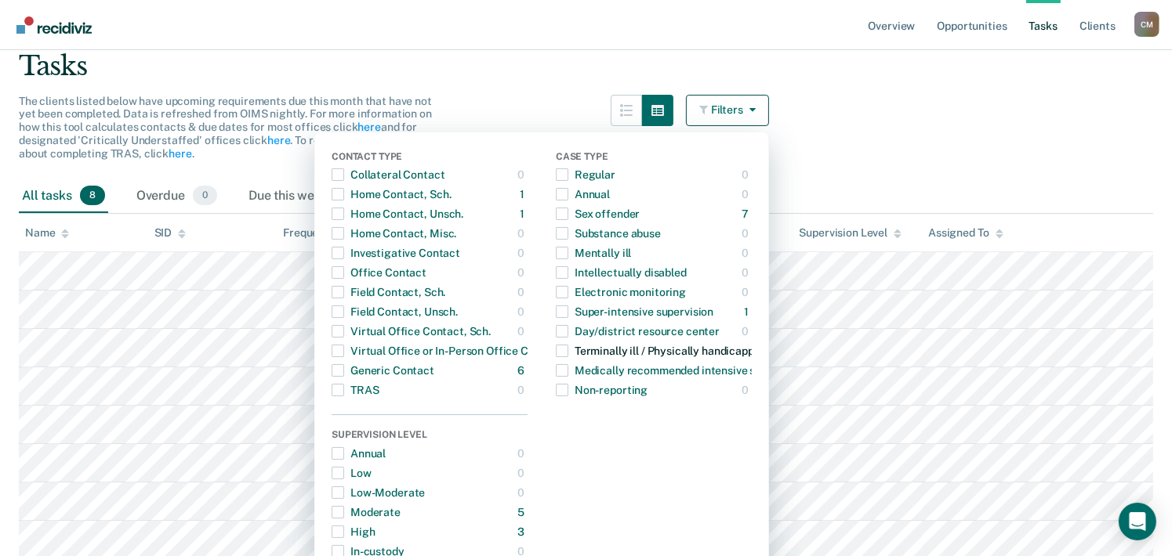
scroll to position [0, 0]
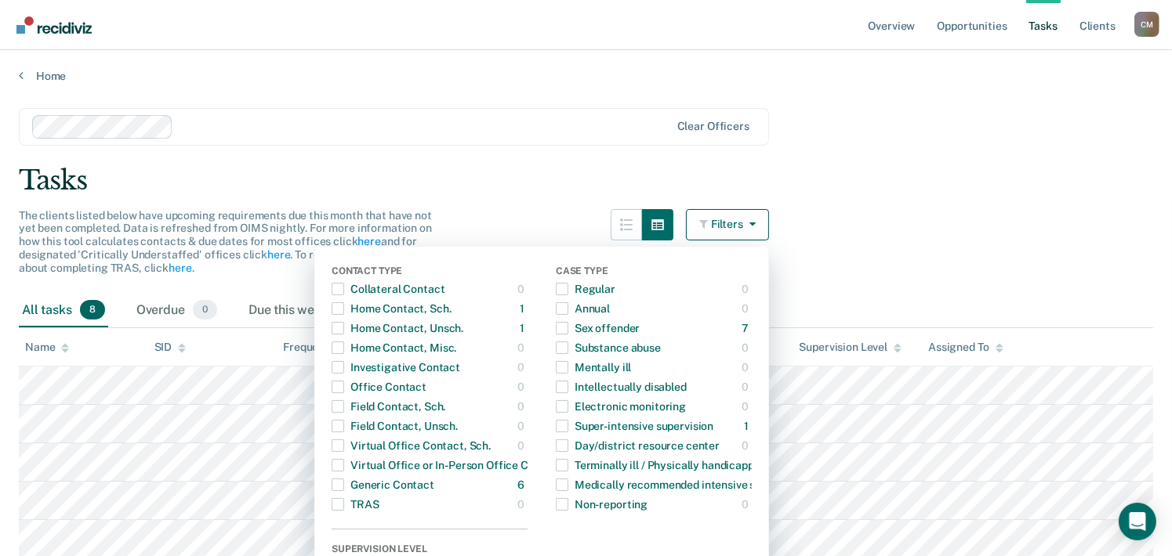
click at [442, 172] on div "Tasks" at bounding box center [586, 181] width 1134 height 32
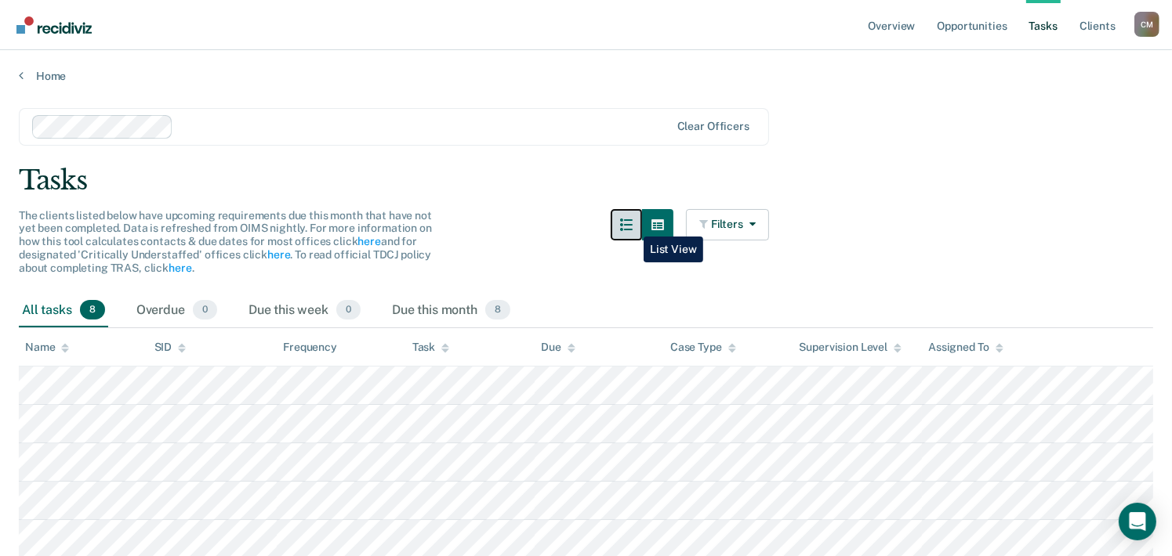
click at [632, 226] on icon "button" at bounding box center [626, 225] width 13 height 13
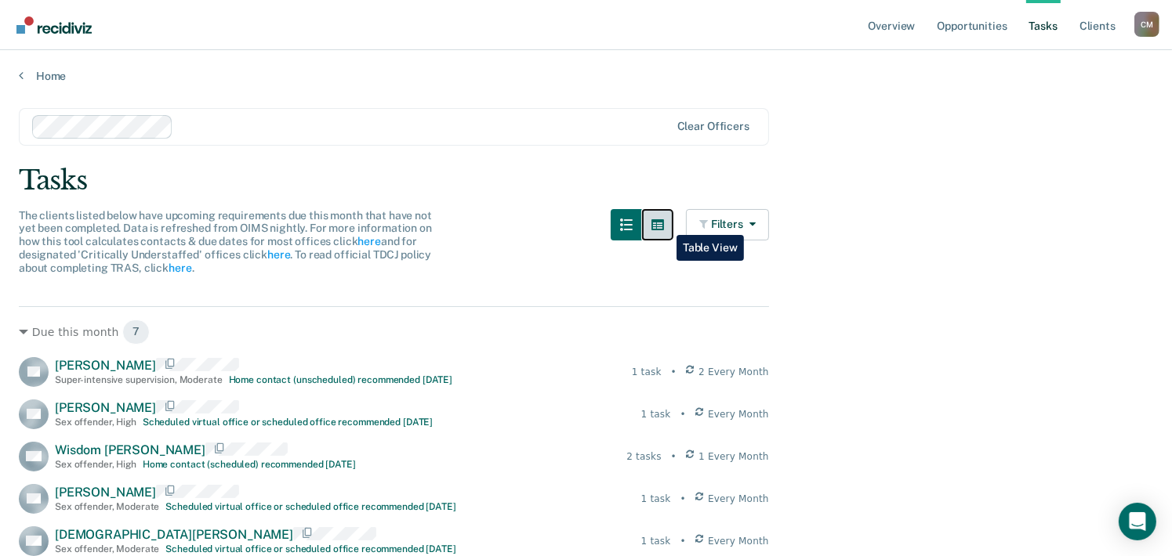
click at [664, 223] on icon "button" at bounding box center [657, 225] width 13 height 13
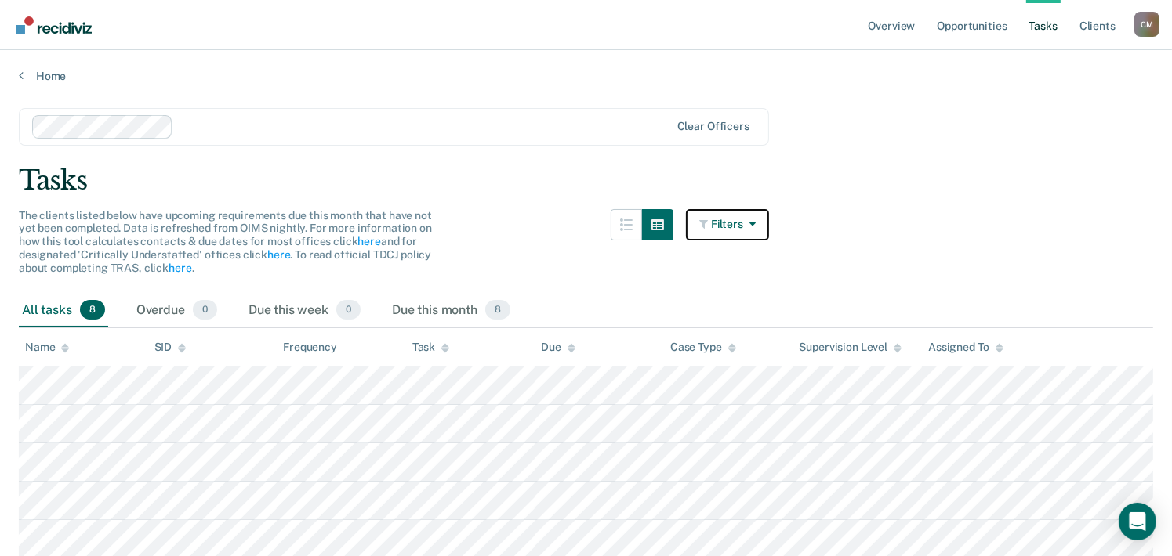
click at [726, 221] on button "Filters" at bounding box center [727, 224] width 83 height 31
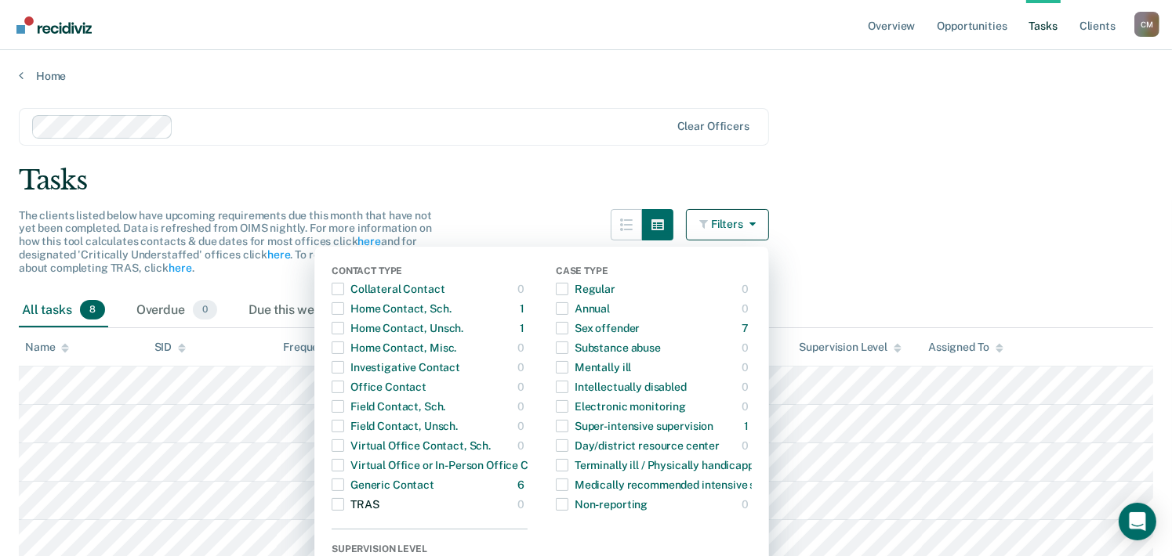
click at [344, 504] on span "button" at bounding box center [337, 504] width 13 height 13
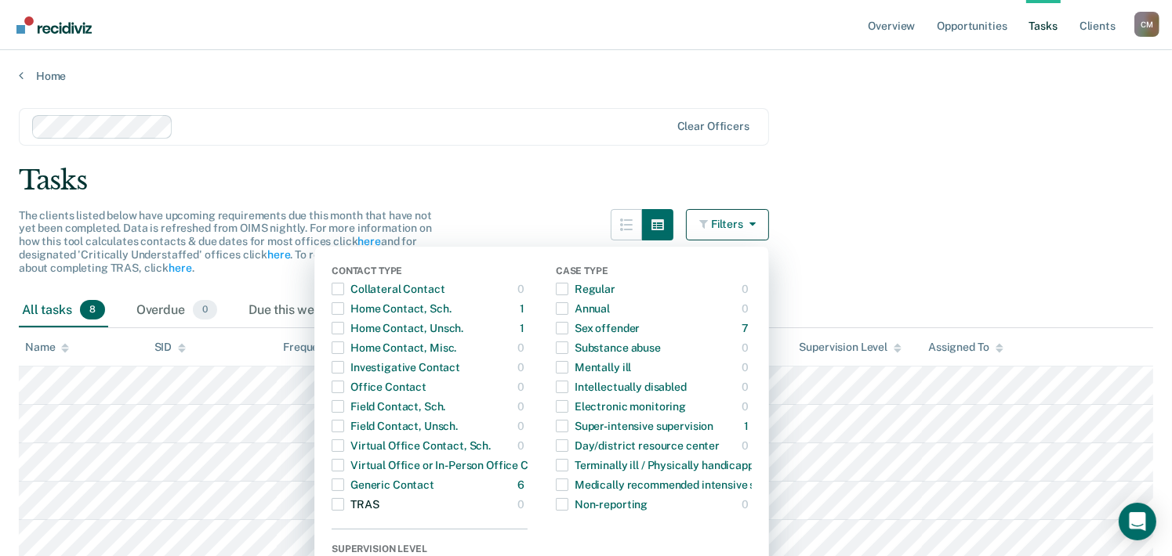
click at [344, 504] on span "button" at bounding box center [337, 504] width 13 height 13
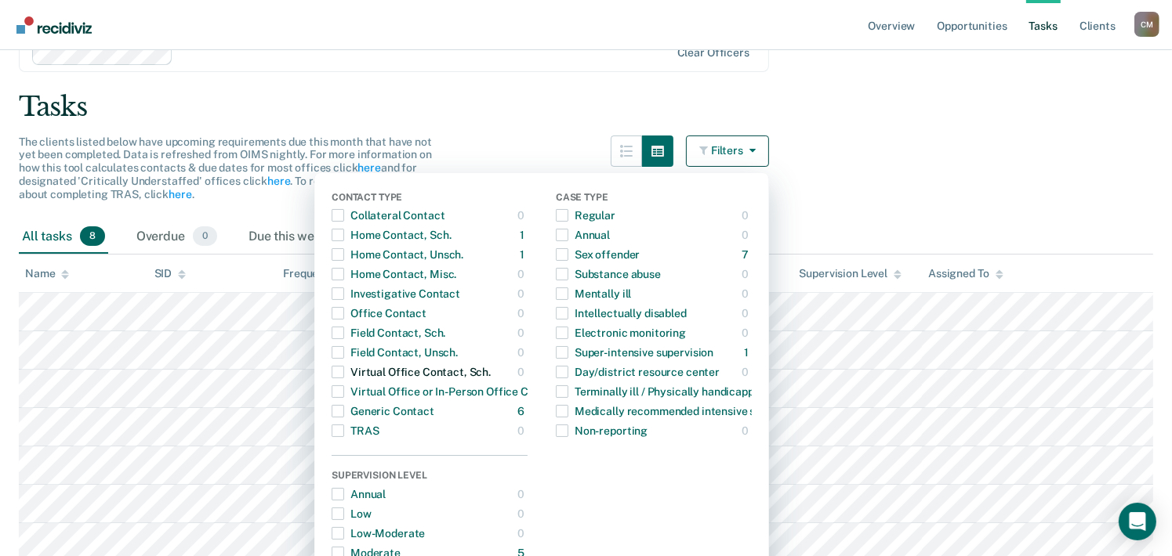
scroll to position [226, 0]
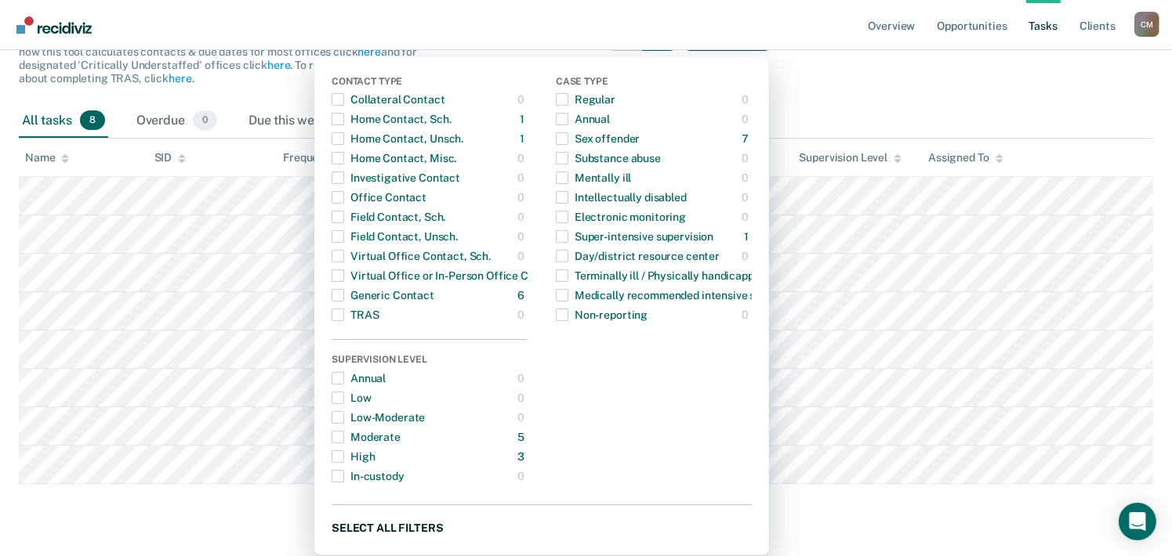
click at [425, 518] on button "Select all filters" at bounding box center [541, 528] width 420 height 20
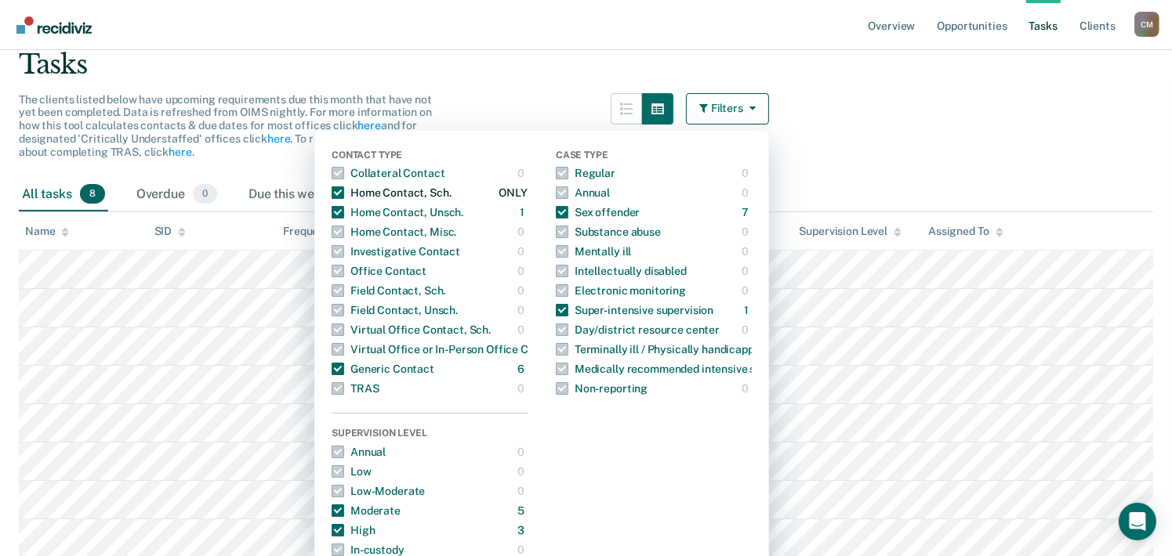
scroll to position [0, 0]
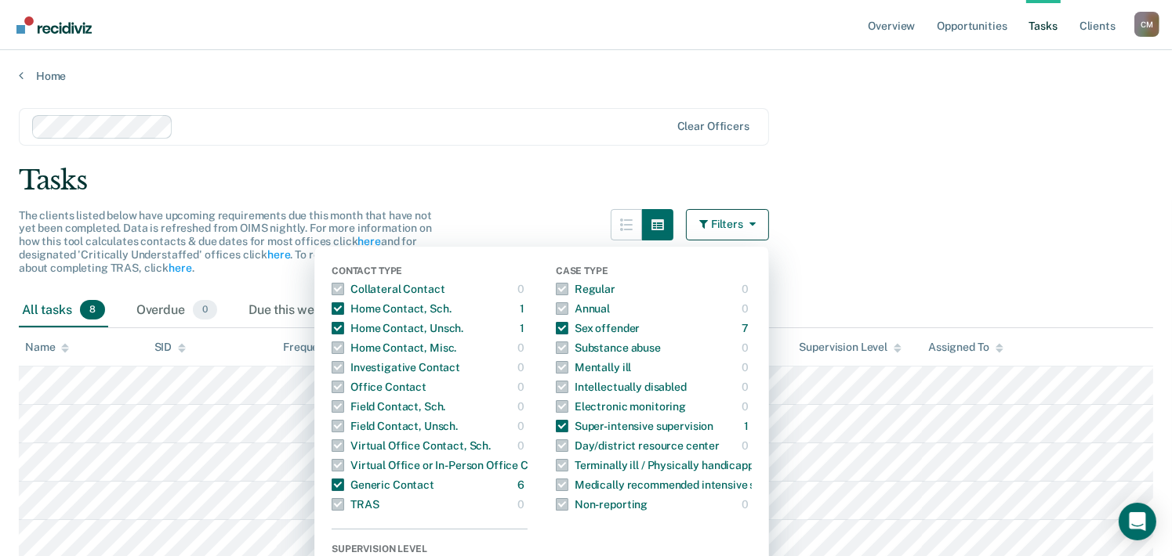
click at [511, 194] on div "Tasks" at bounding box center [586, 181] width 1134 height 32
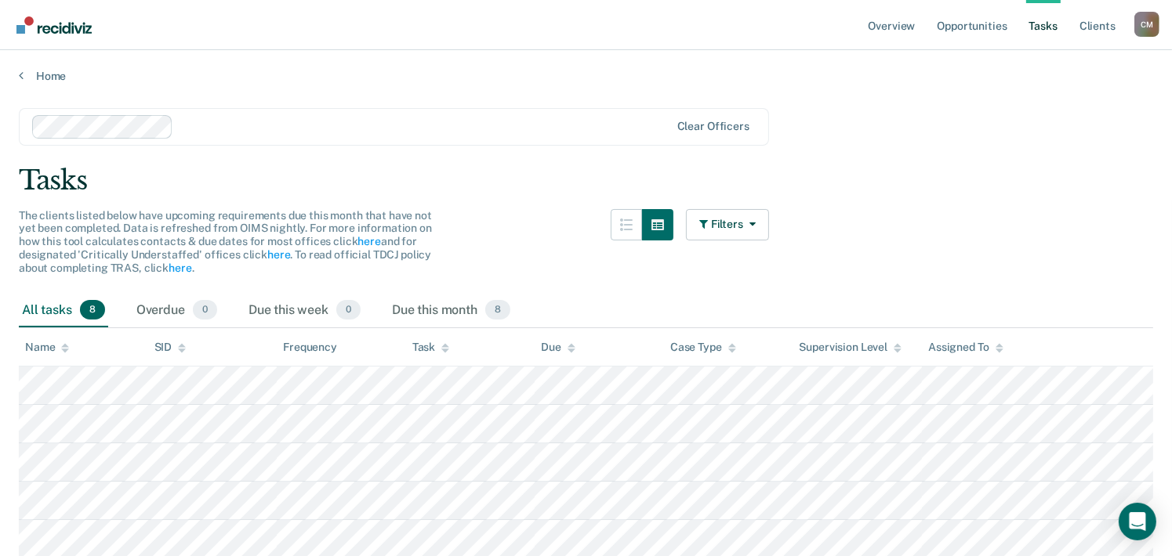
click at [521, 205] on main "Clear officers Tasks The clients listed below have upcoming requirements due th…" at bounding box center [586, 407] width 1172 height 649
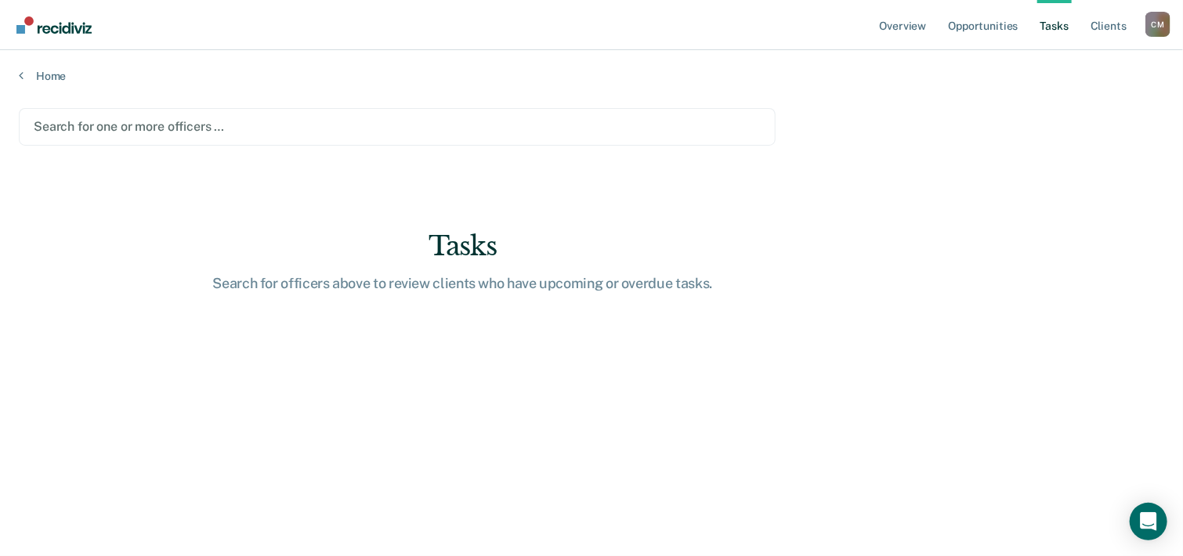
click at [379, 135] on div at bounding box center [397, 127] width 727 height 18
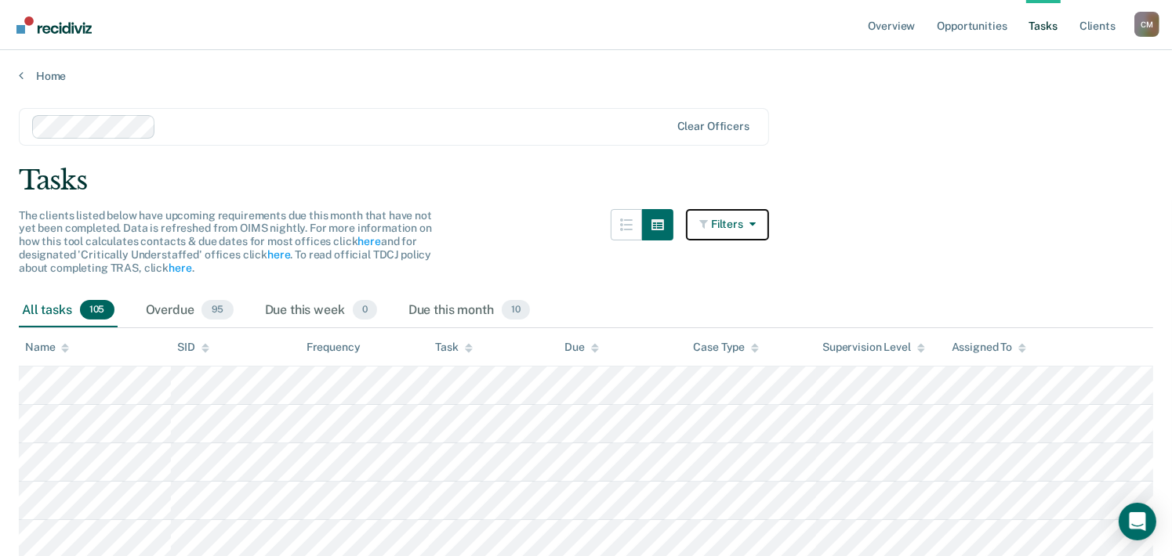
click at [709, 225] on icon "button" at bounding box center [705, 224] width 12 height 11
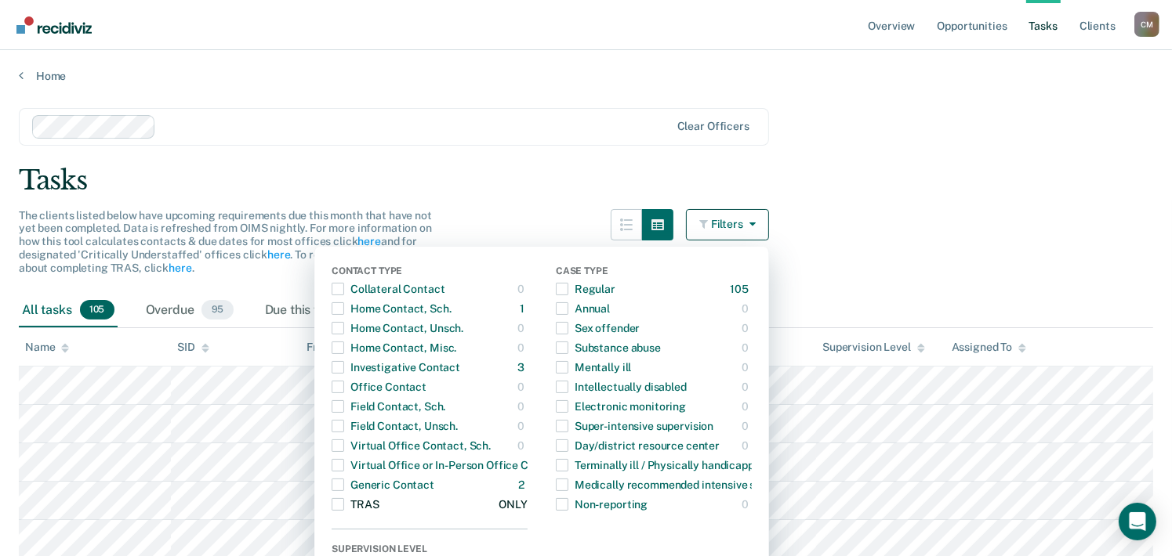
click at [344, 502] on span "button" at bounding box center [337, 504] width 13 height 13
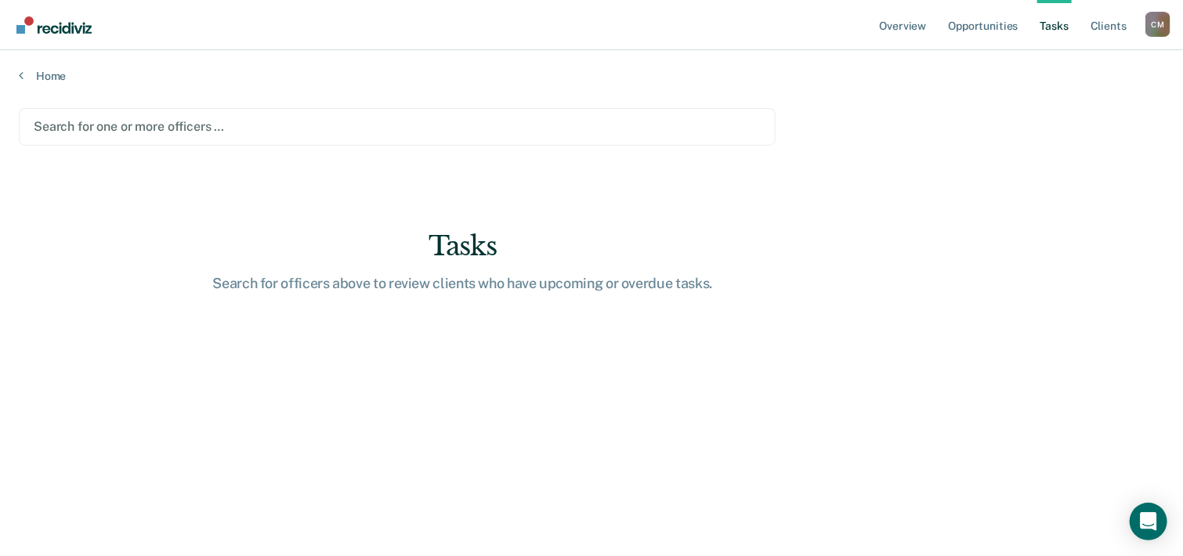
click at [172, 129] on div at bounding box center [397, 127] width 727 height 18
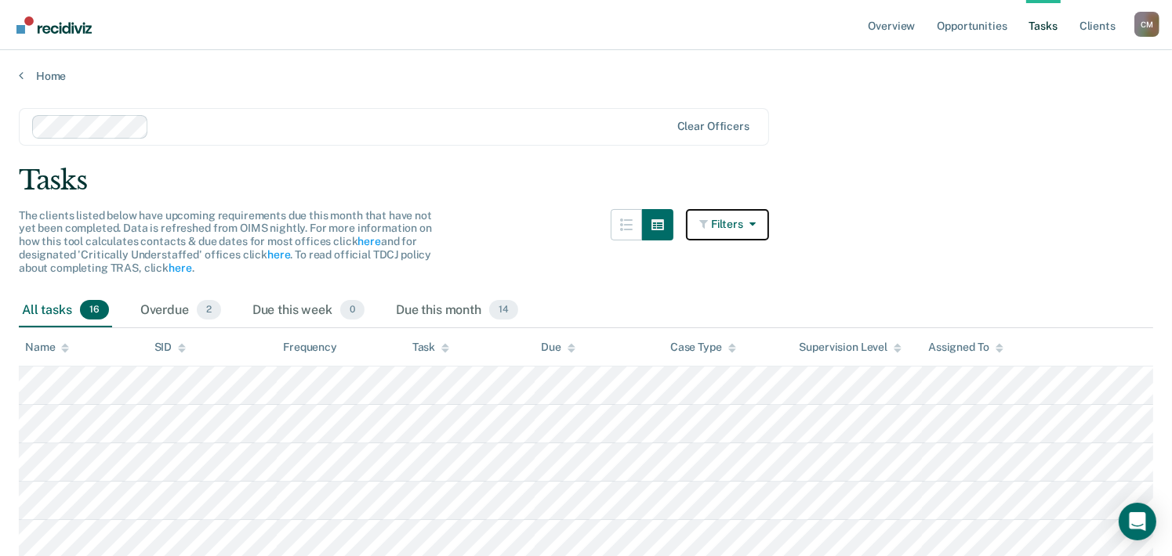
click at [738, 223] on button "Filters" at bounding box center [727, 224] width 83 height 31
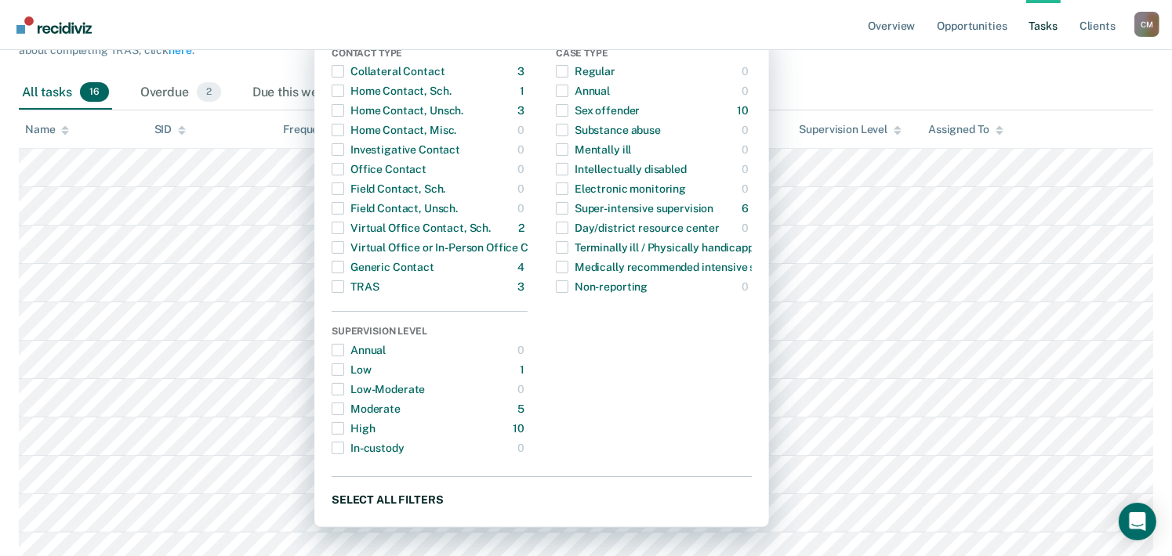
scroll to position [313, 0]
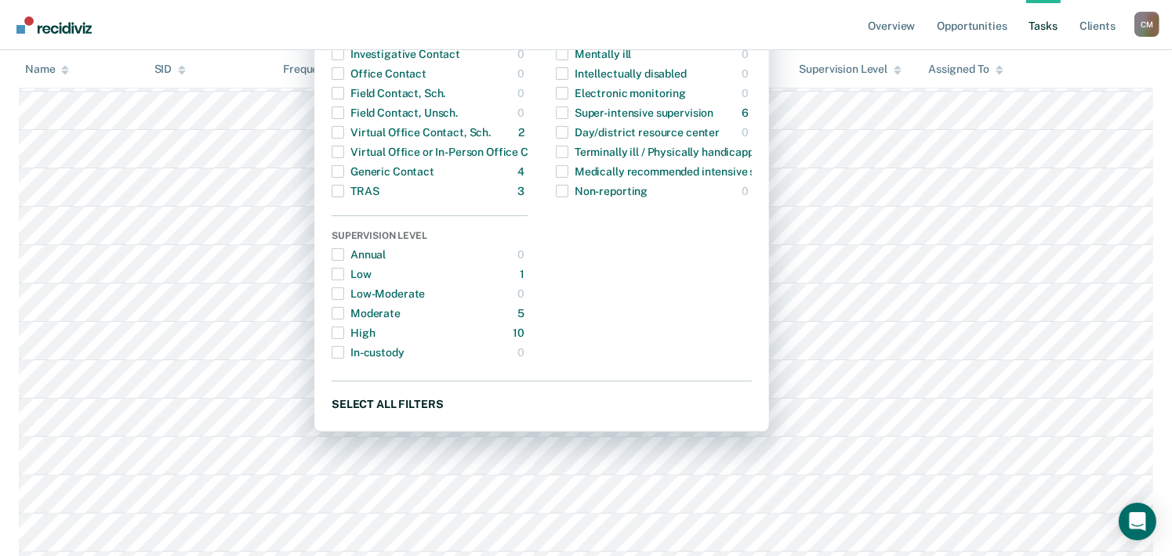
click at [418, 401] on button "Select all filters" at bounding box center [541, 404] width 420 height 20
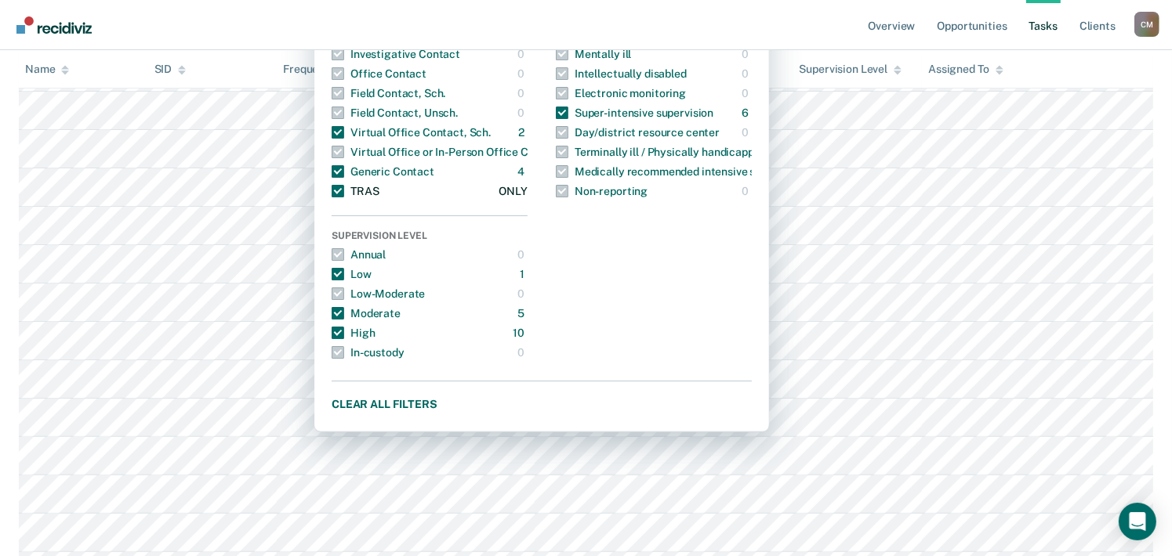
click at [344, 191] on span "button" at bounding box center [337, 191] width 13 height 13
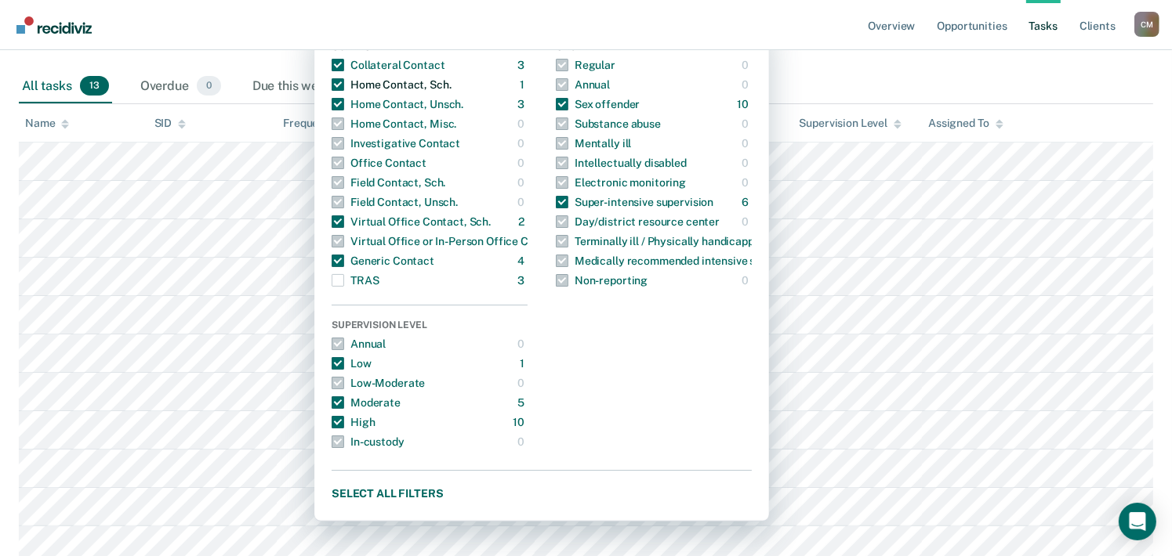
scroll to position [0, 0]
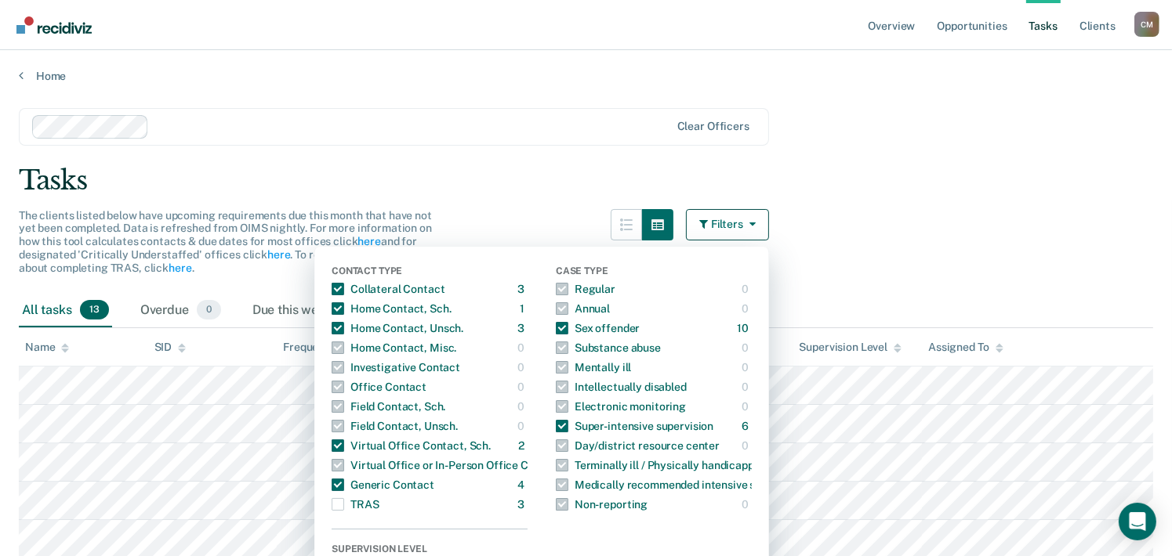
click at [469, 186] on div "Tasks" at bounding box center [586, 181] width 1134 height 32
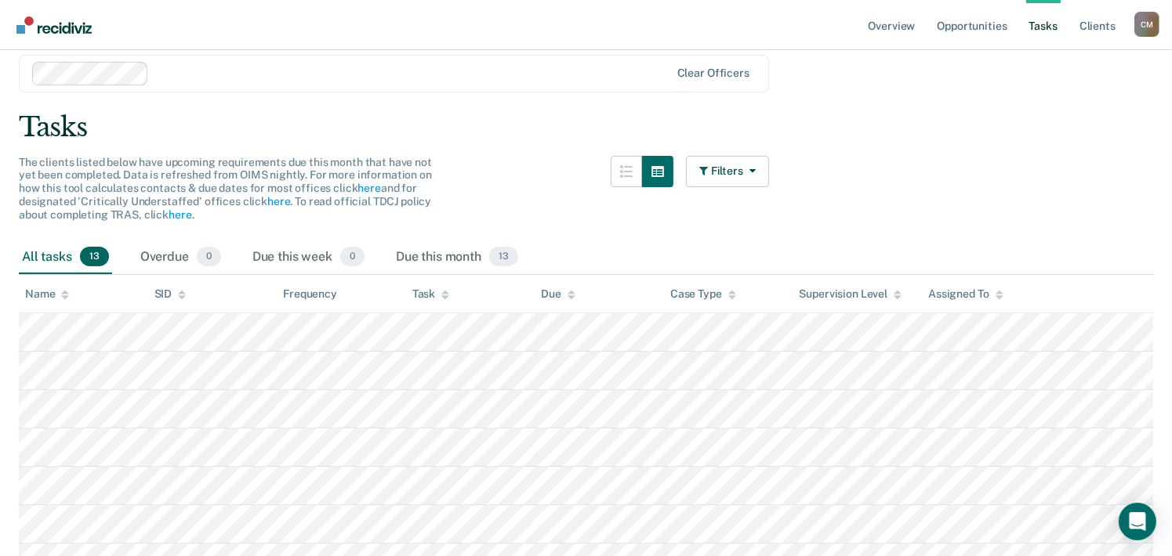
scroll to position [78, 0]
